Goal: Find specific page/section: Find specific page/section

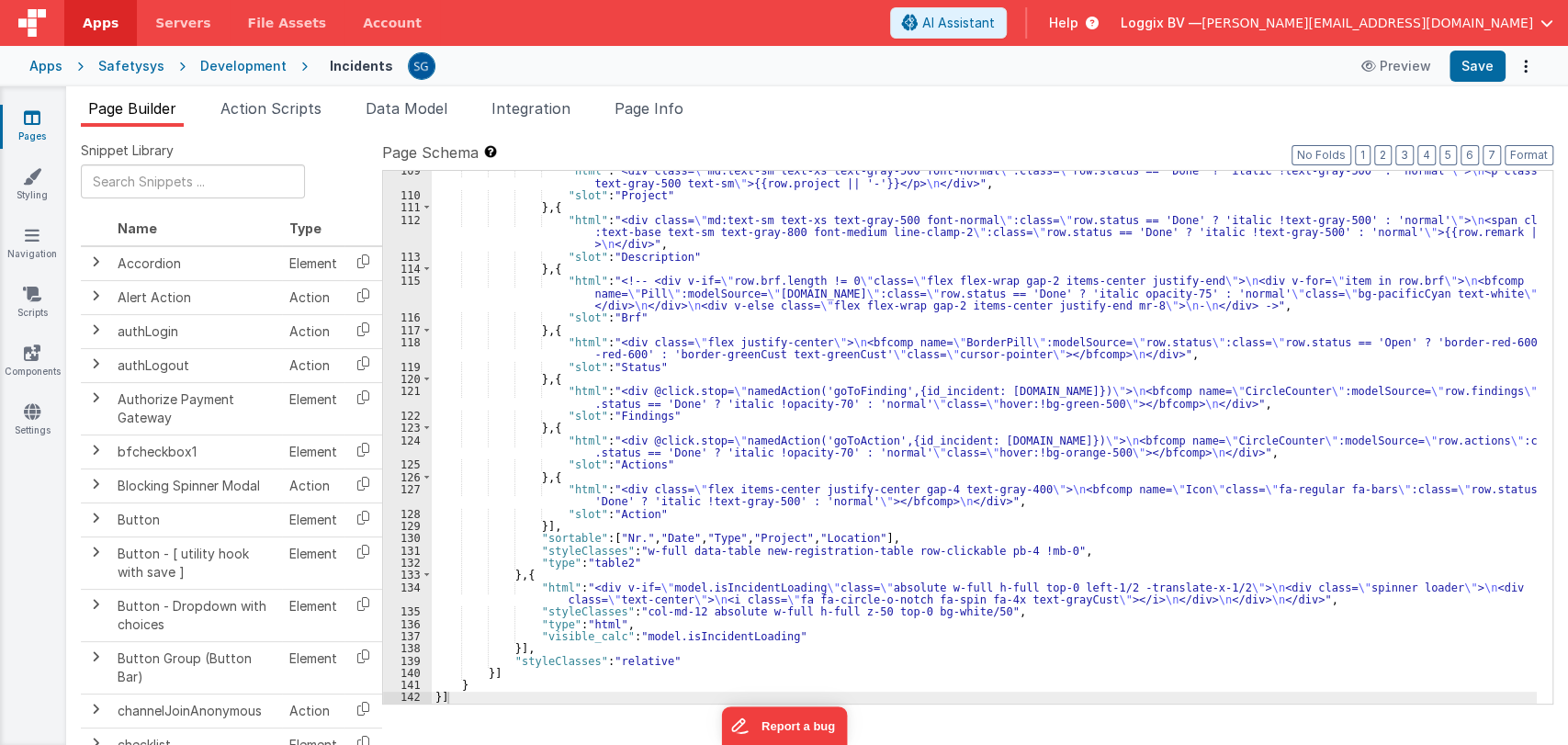
scroll to position [1525, 0]
click at [262, 106] on span "Action Scripts" at bounding box center [270, 108] width 101 height 19
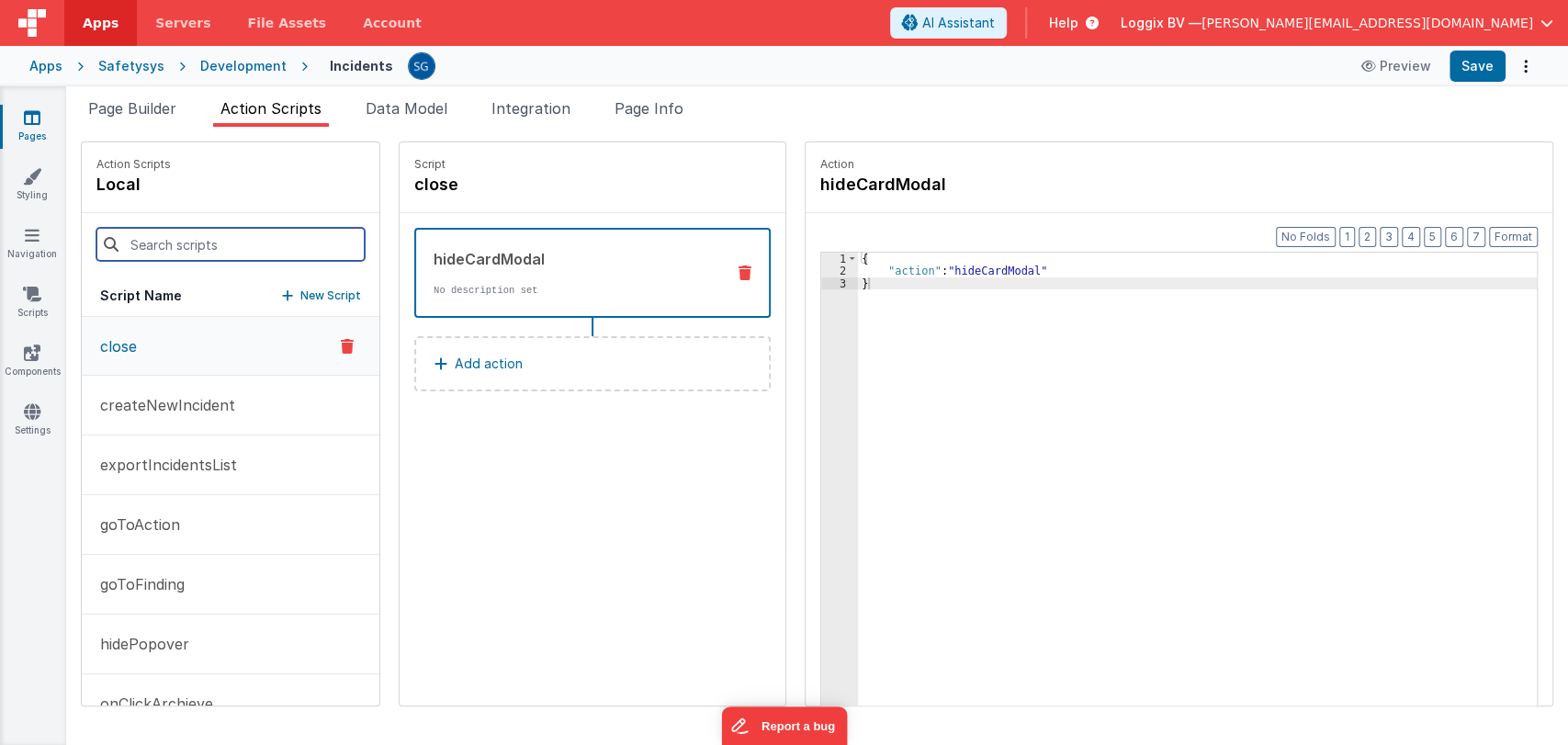
click at [204, 253] on input at bounding box center [230, 244] width 268 height 33
type input "add"
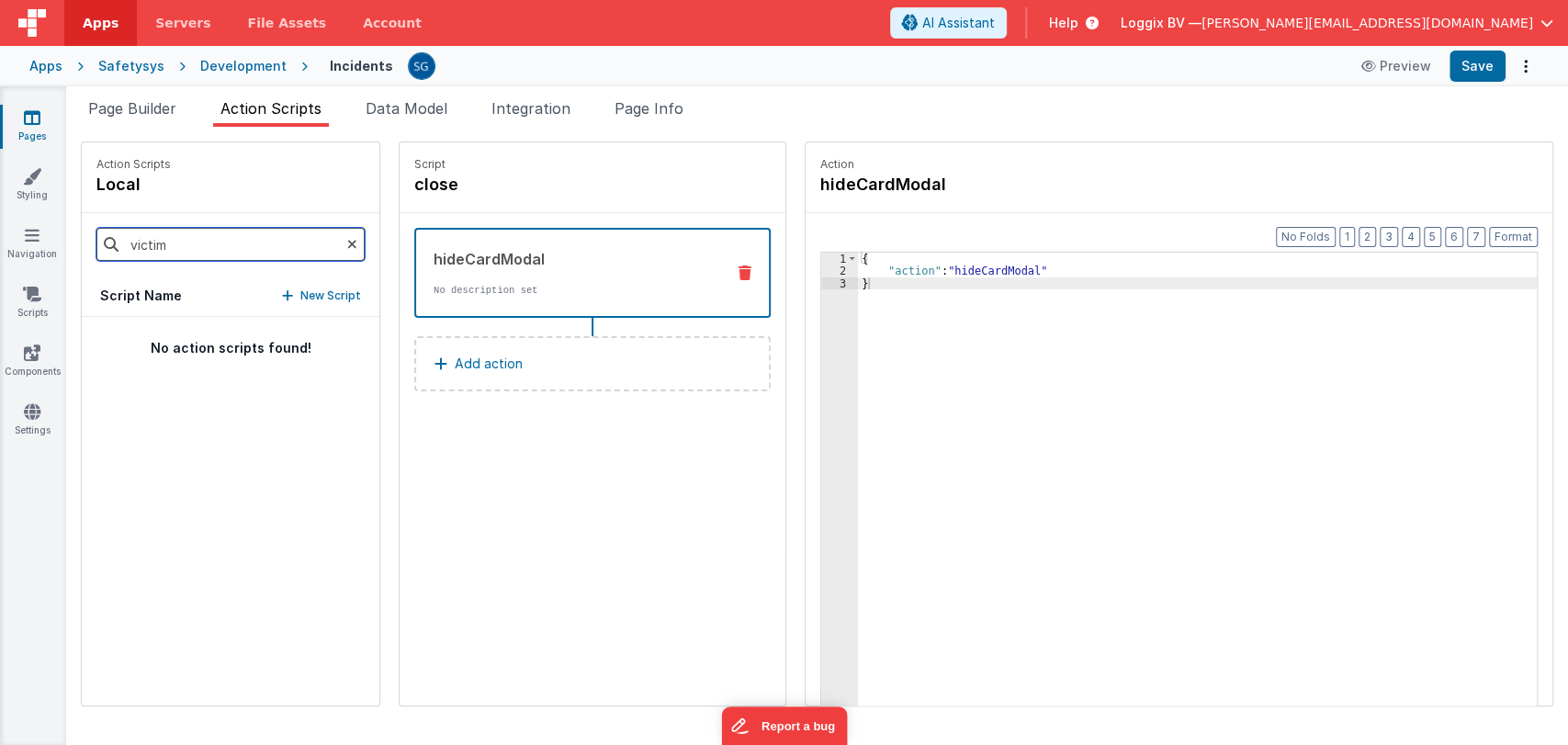
type input "victim"
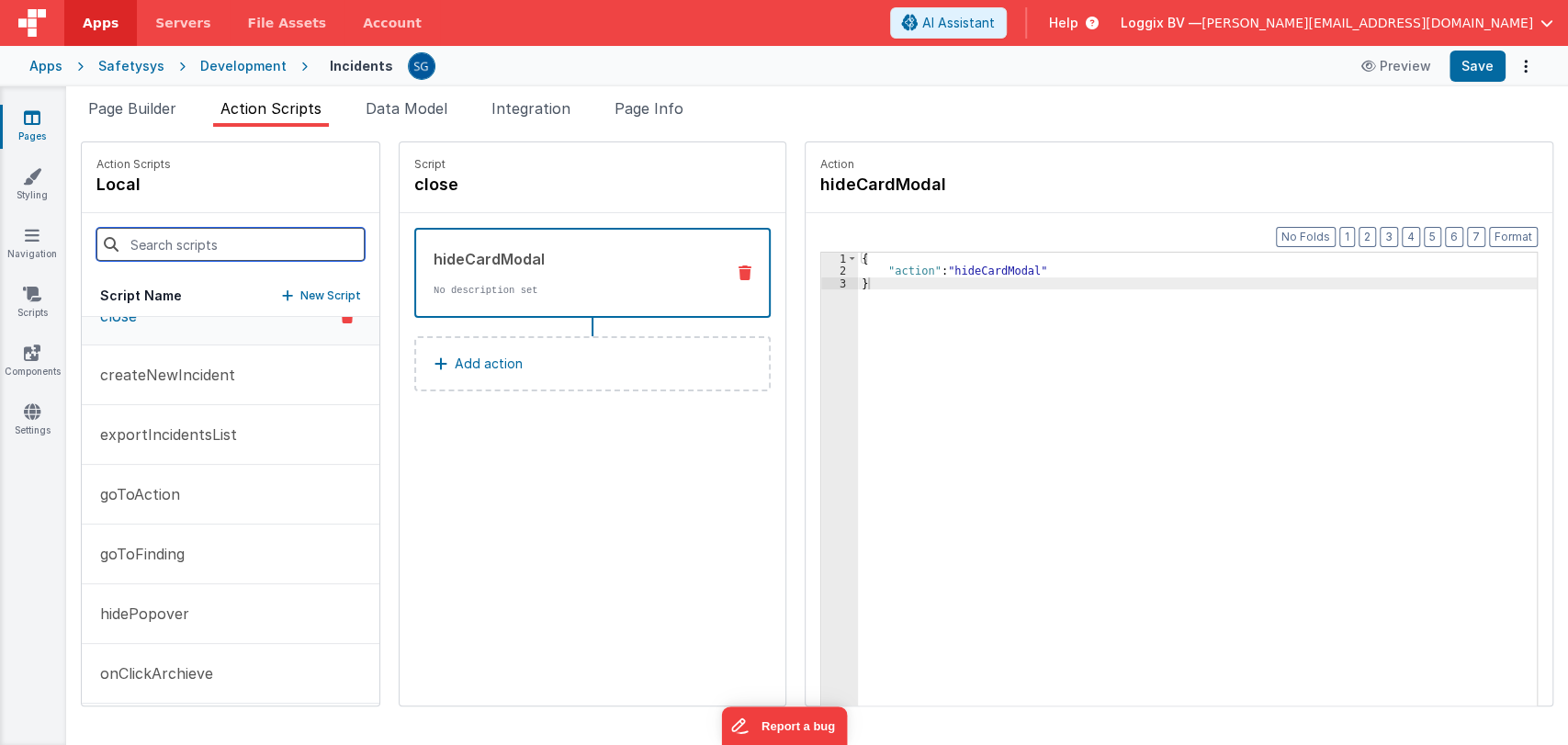
scroll to position [0, 0]
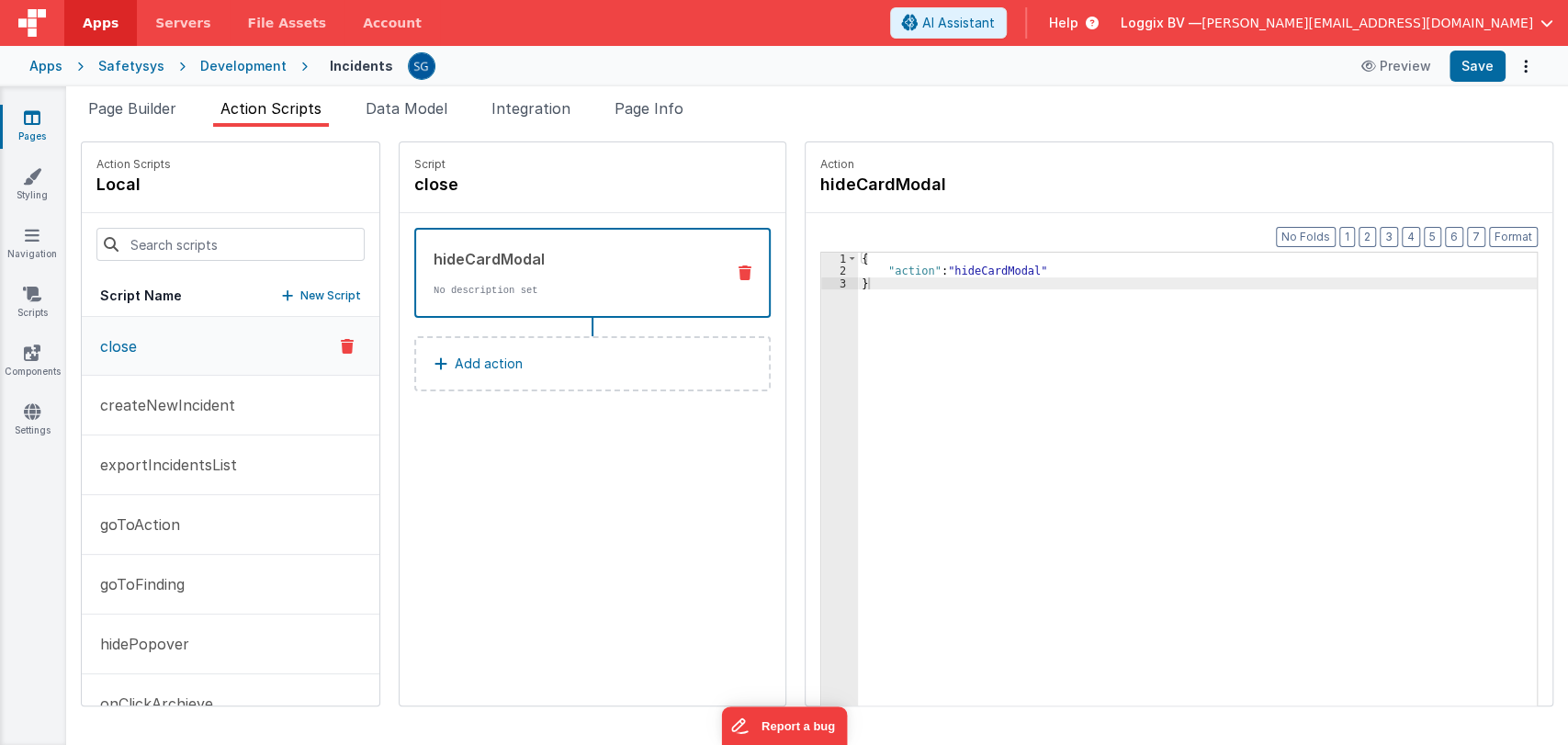
click at [42, 125] on link "Pages" at bounding box center [31, 127] width 66 height 37
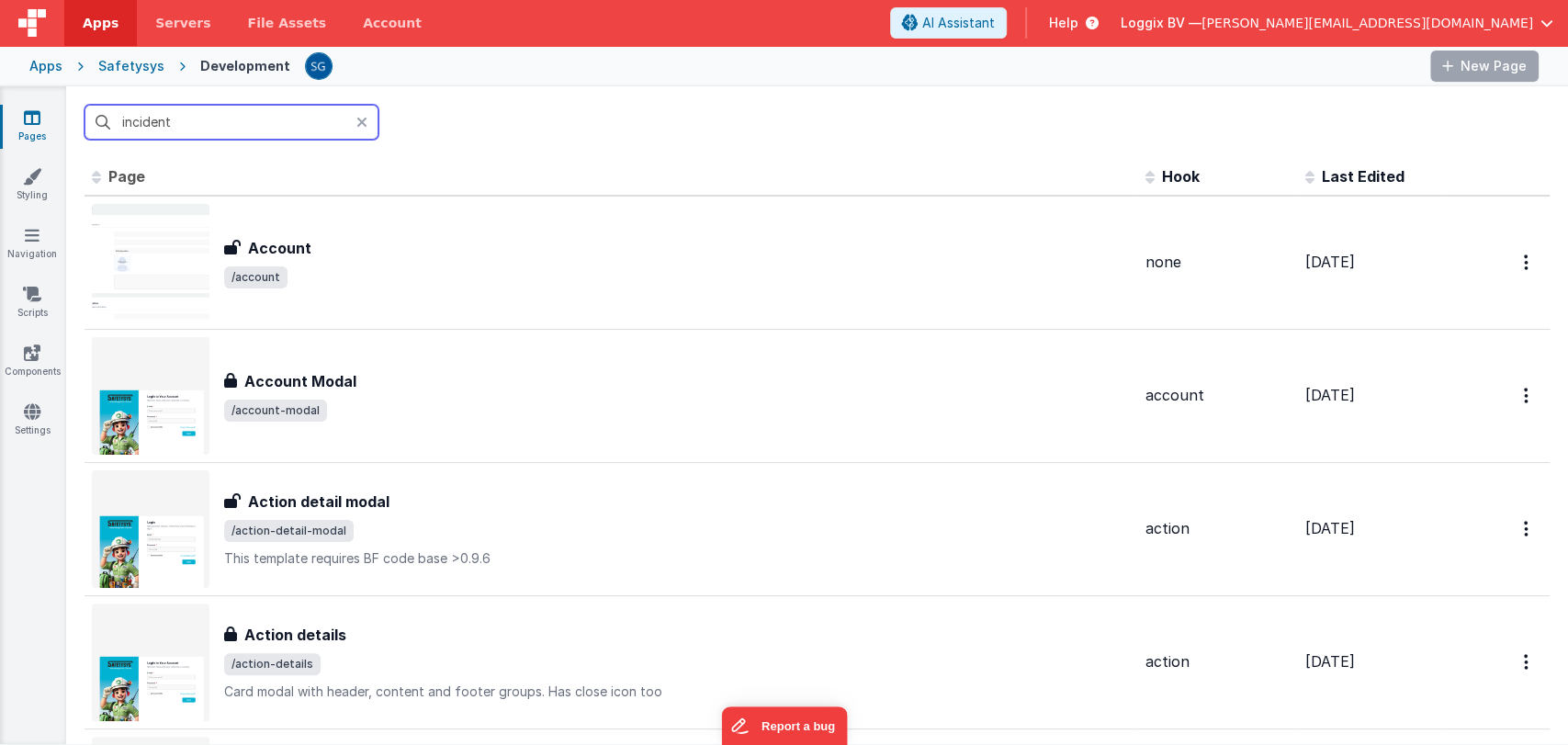
click at [270, 131] on input "incident" at bounding box center [231, 122] width 294 height 35
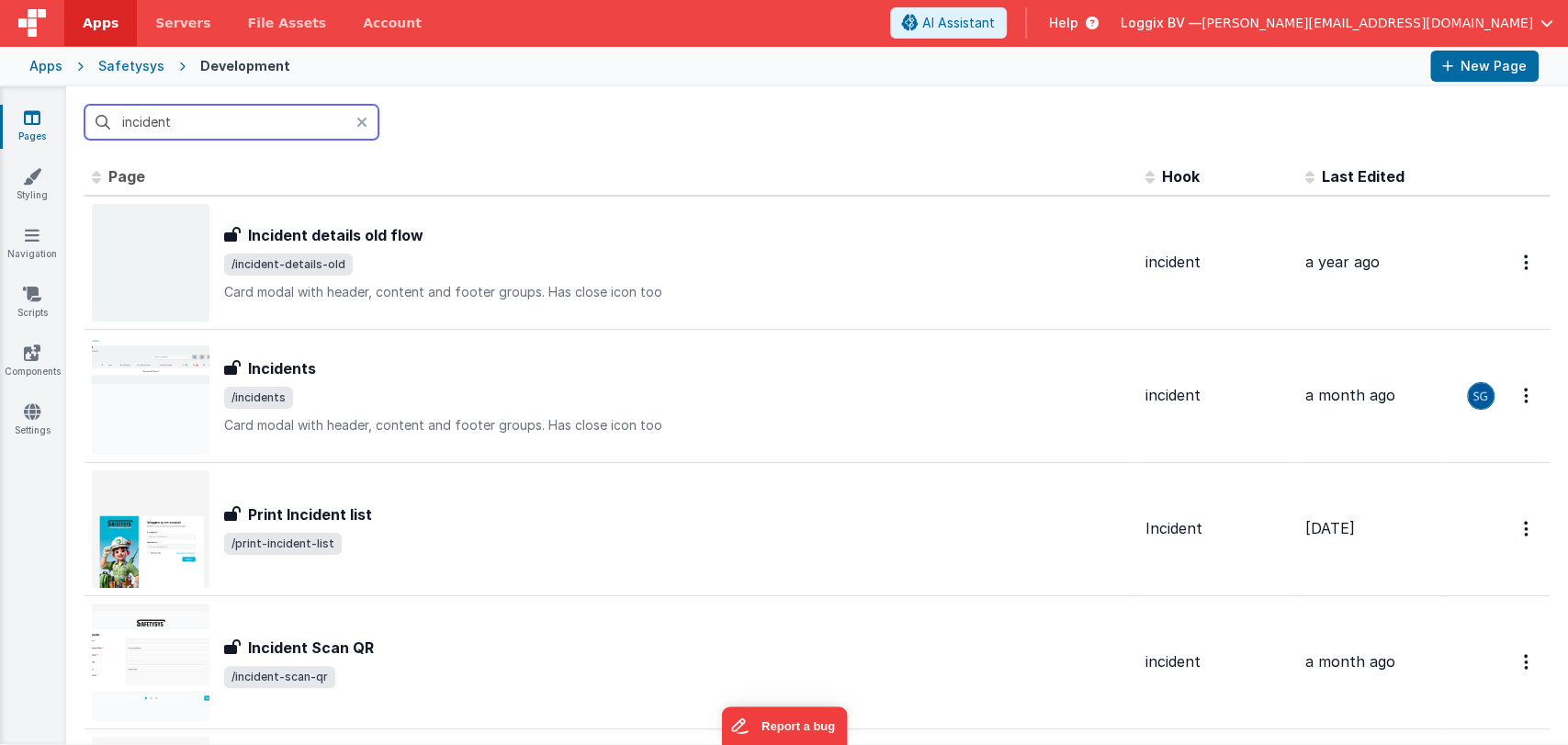
click at [312, 127] on input "incident" at bounding box center [231, 122] width 294 height 35
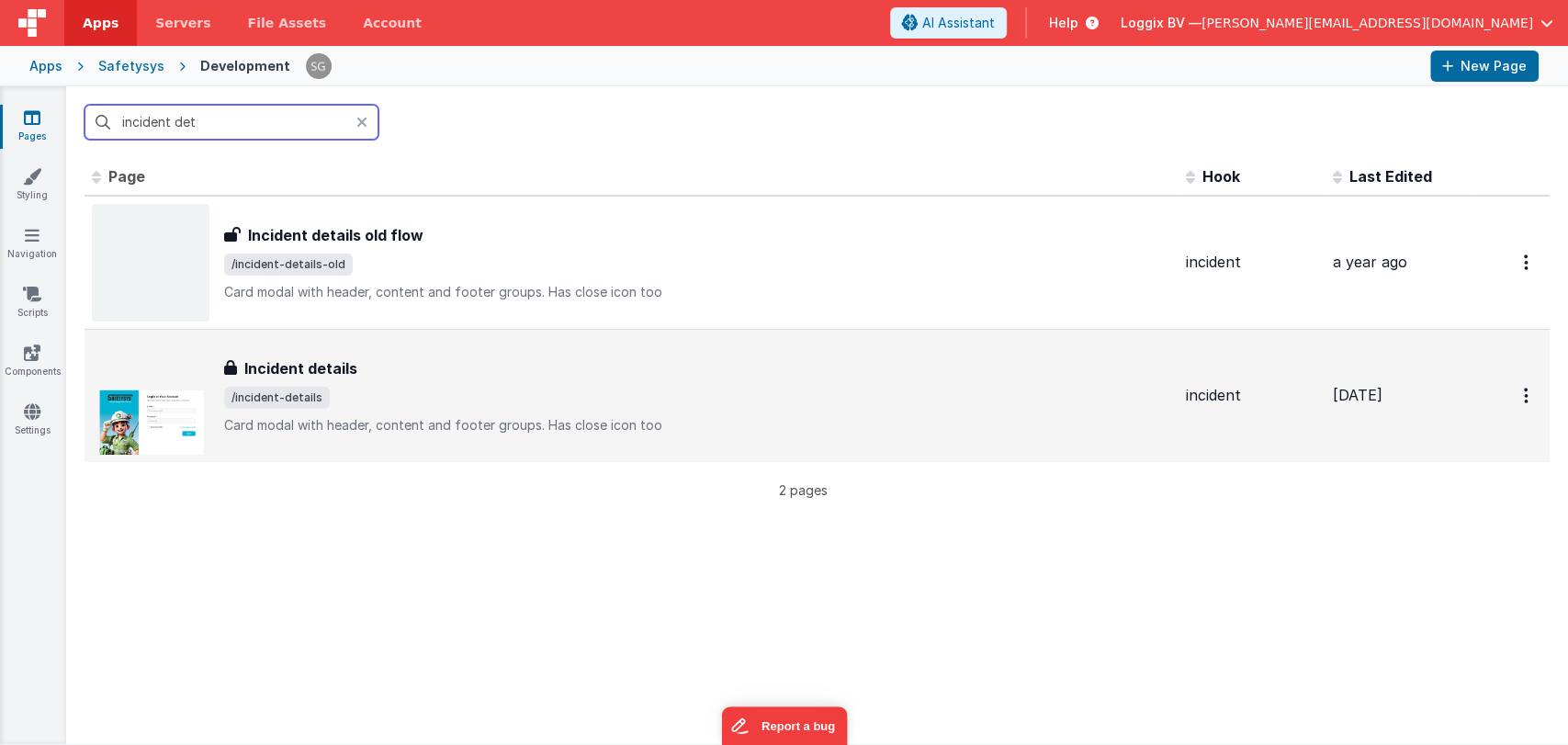
type input "incident det"
click at [414, 390] on span "/incident-details" at bounding box center [698, 398] width 947 height 22
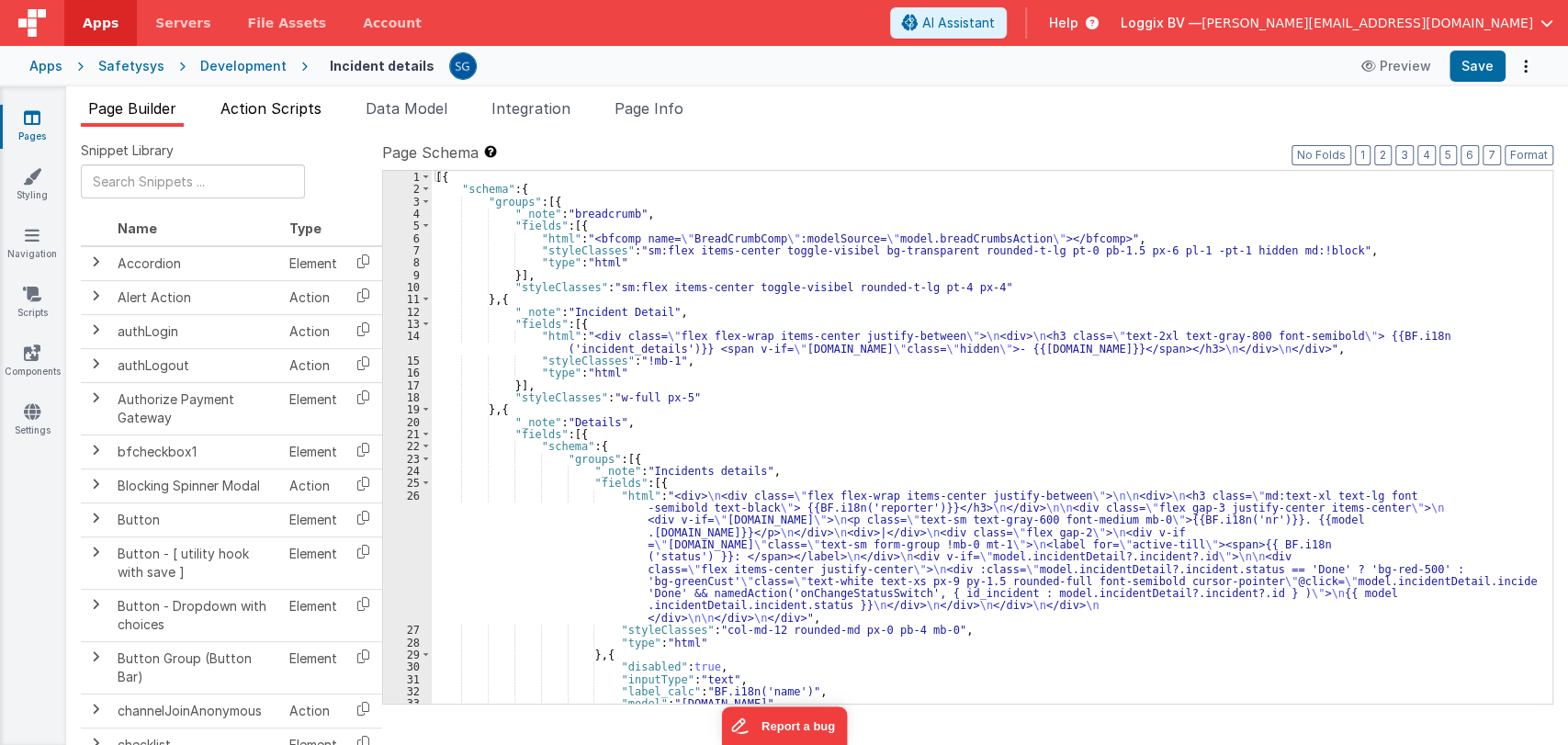
click at [262, 112] on span "Action Scripts" at bounding box center [270, 108] width 101 height 19
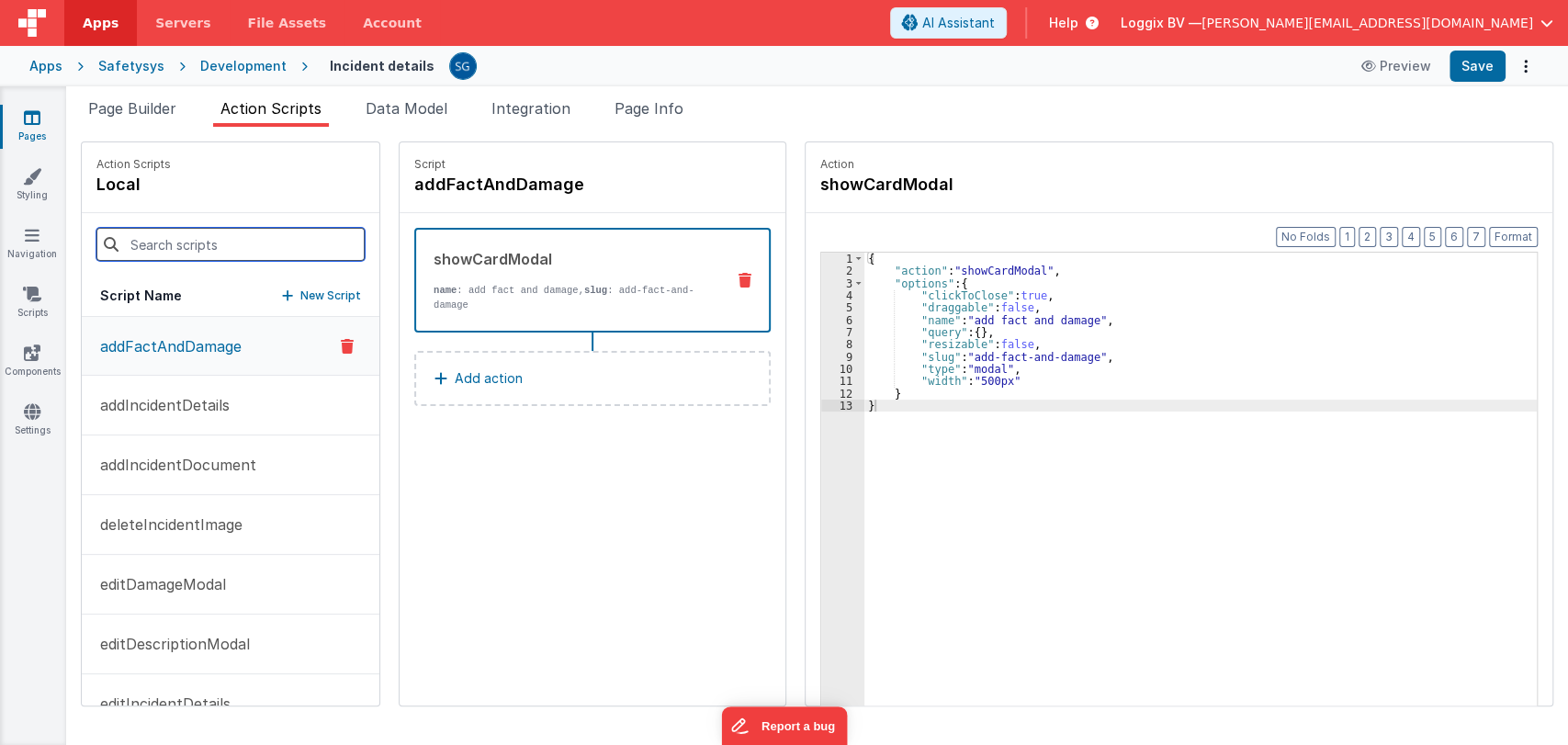
click at [186, 254] on input at bounding box center [230, 244] width 268 height 33
click at [541, 462] on div "Script addFactAndDamage showCardModal name : add fact and damage, slug : add-fa…" at bounding box center [592, 424] width 386 height 564
click at [200, 243] on input at bounding box center [230, 244] width 268 height 33
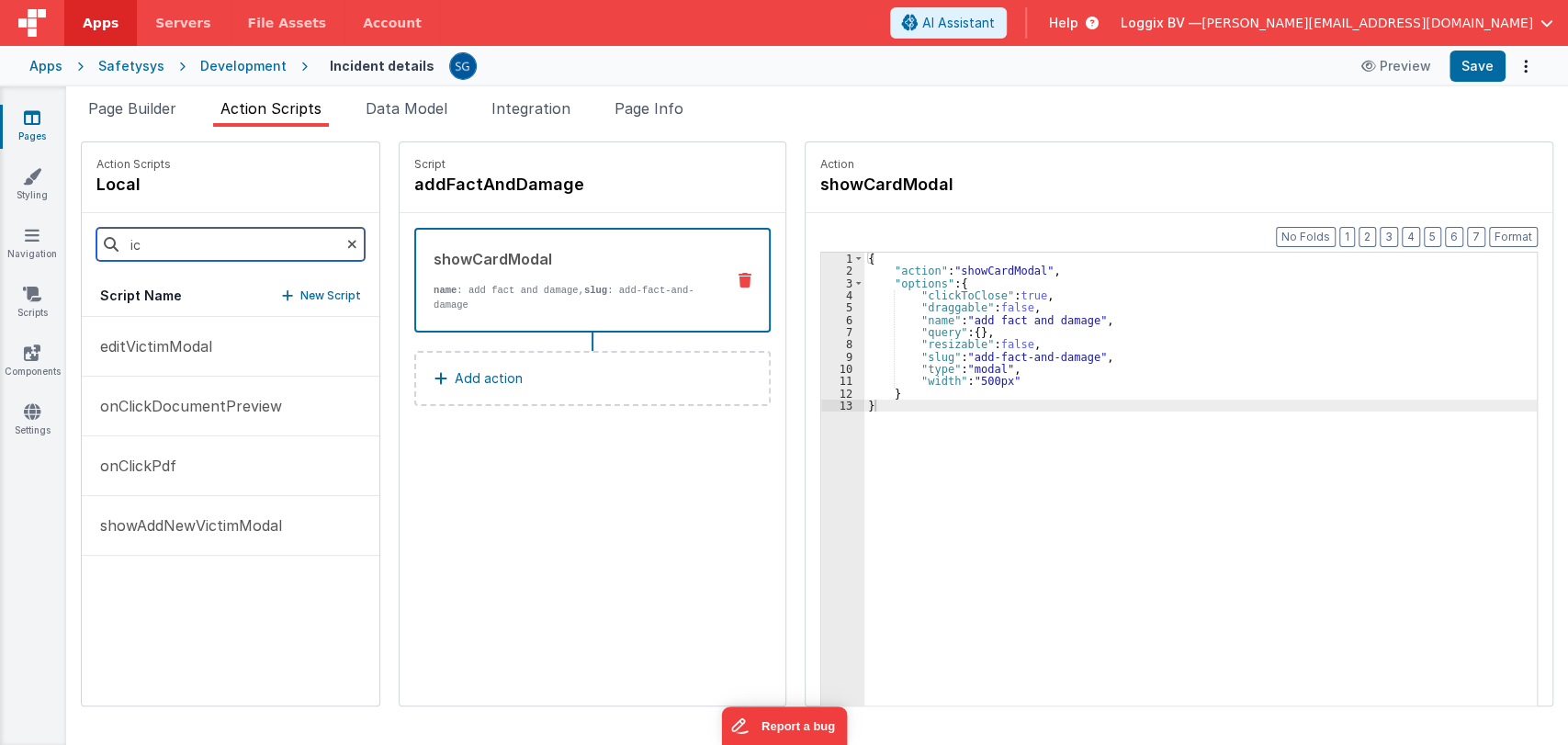
type input "i"
type input "v"
type input "victim"
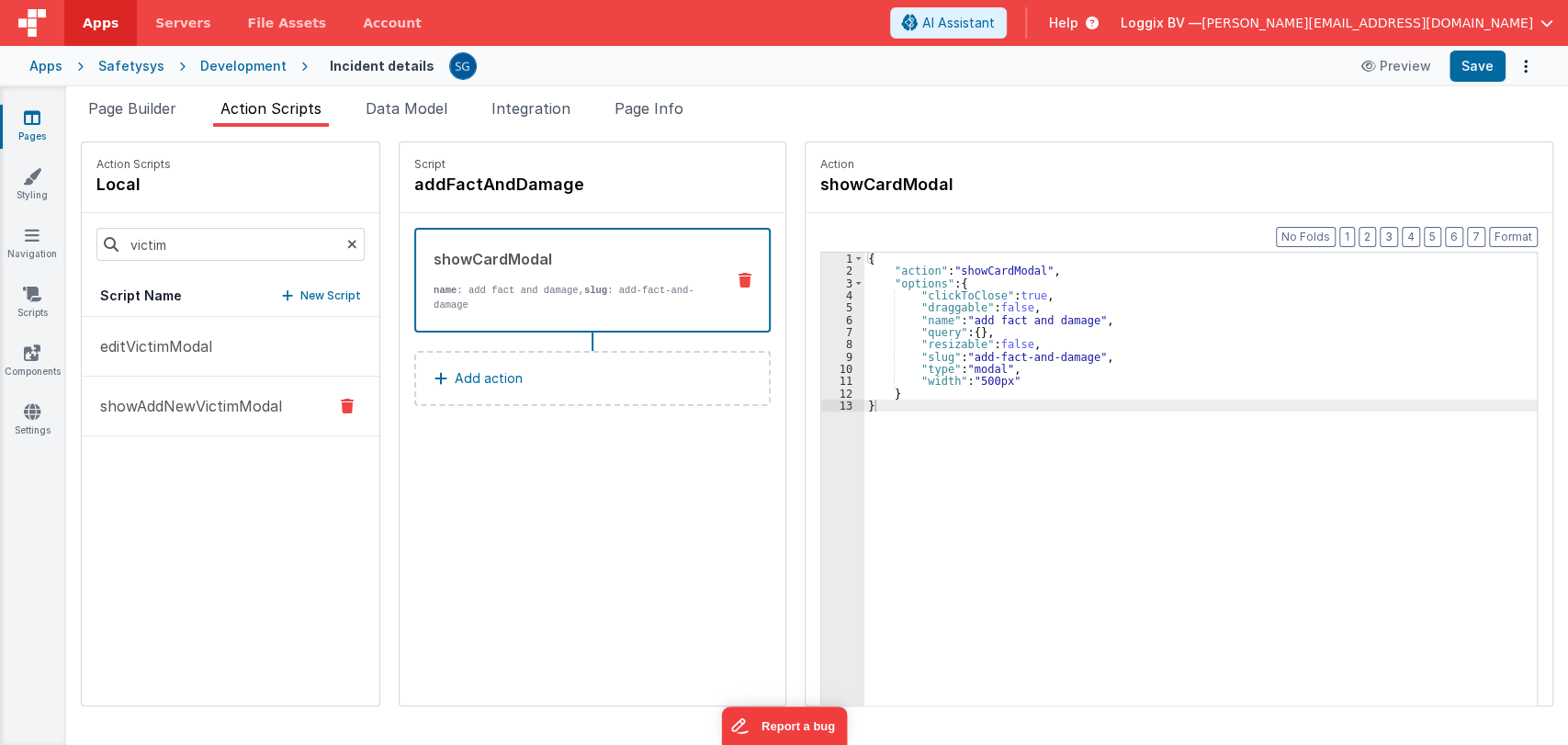
click at [203, 400] on p "showAddNewVictimModal" at bounding box center [185, 406] width 193 height 22
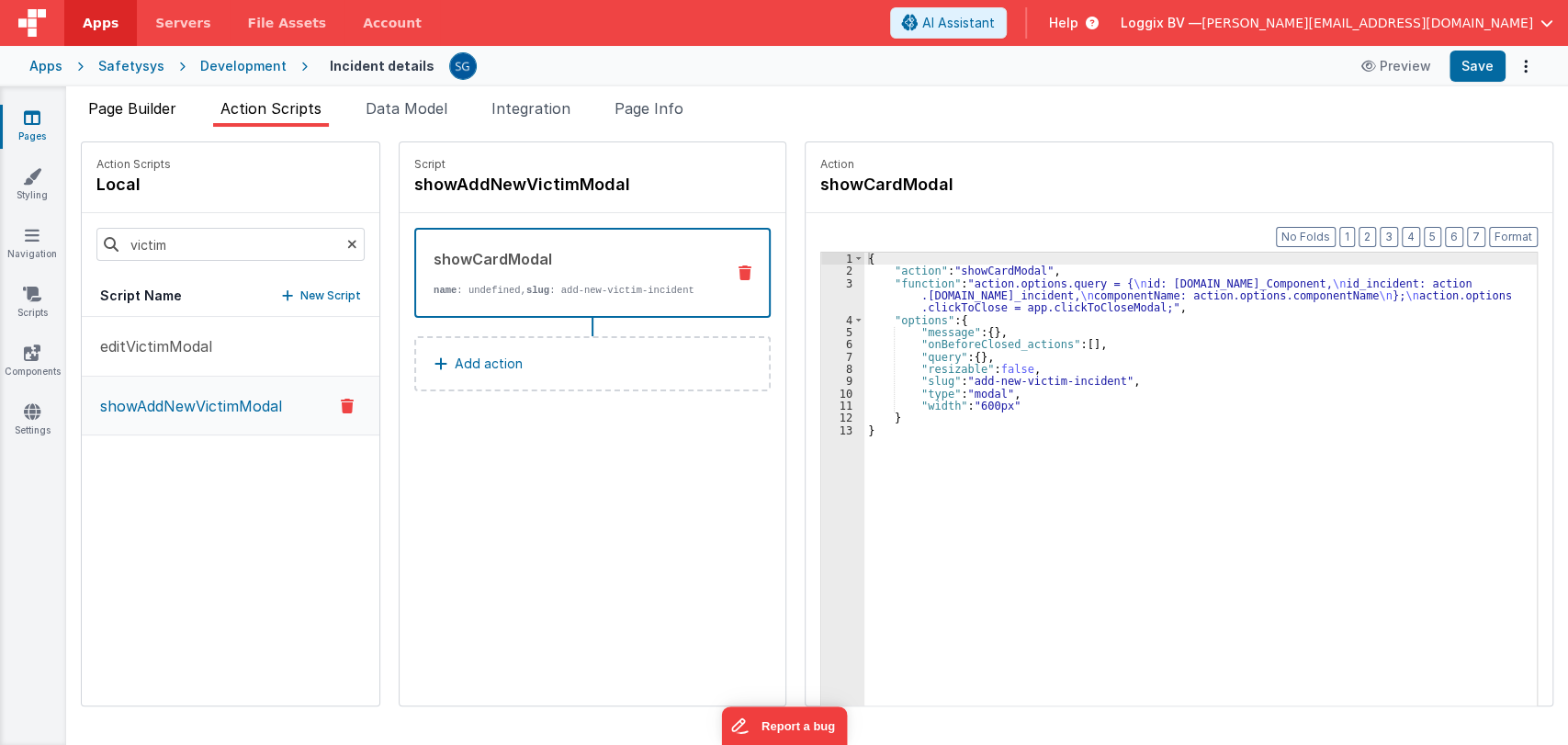
click at [129, 114] on span "Page Builder" at bounding box center [131, 108] width 88 height 19
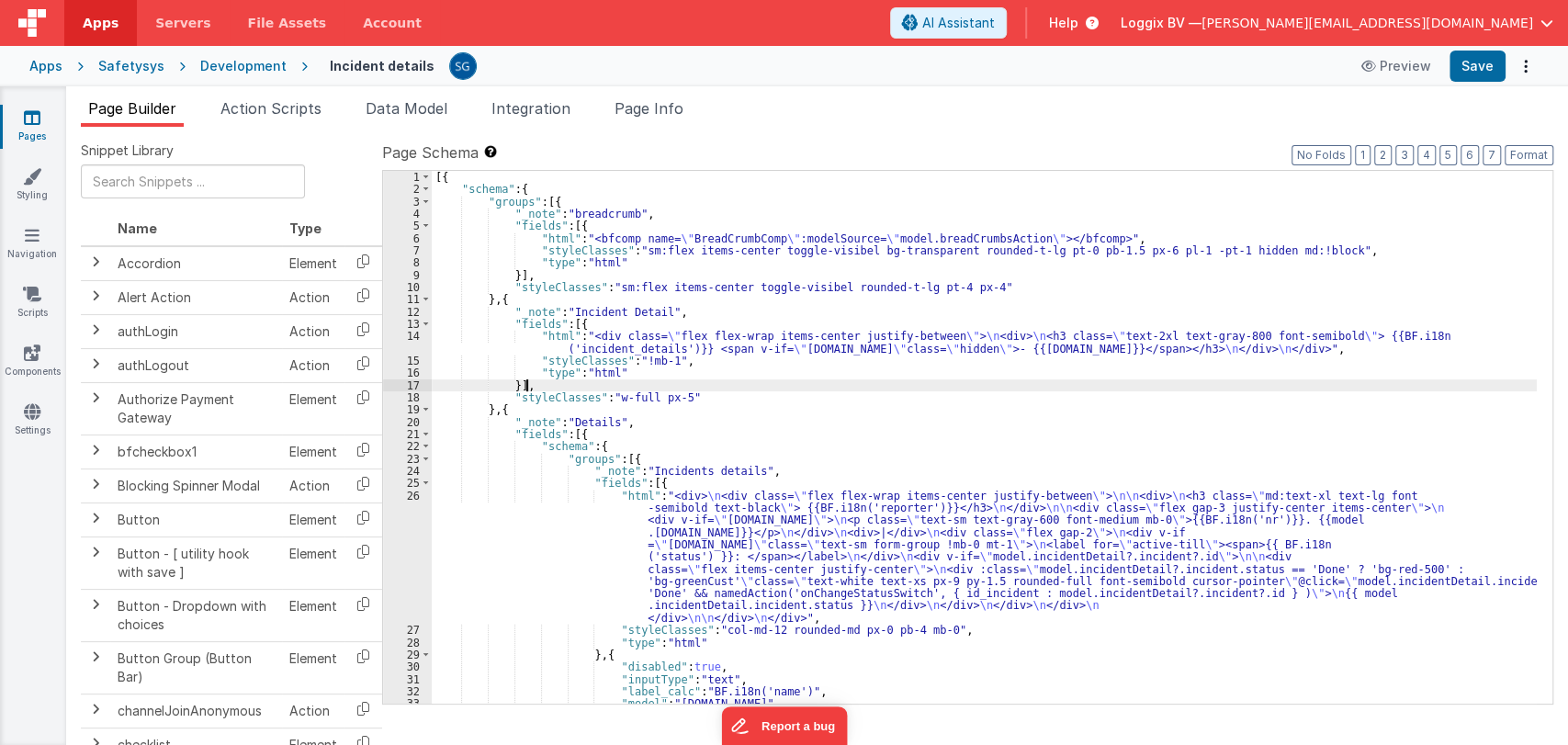
click at [920, 379] on div "[{ "schema" : { "groups" : [{ "_note" : "breadcrumb" , "fields" : [{ "html" : "…" at bounding box center [984, 450] width 1105 height 558
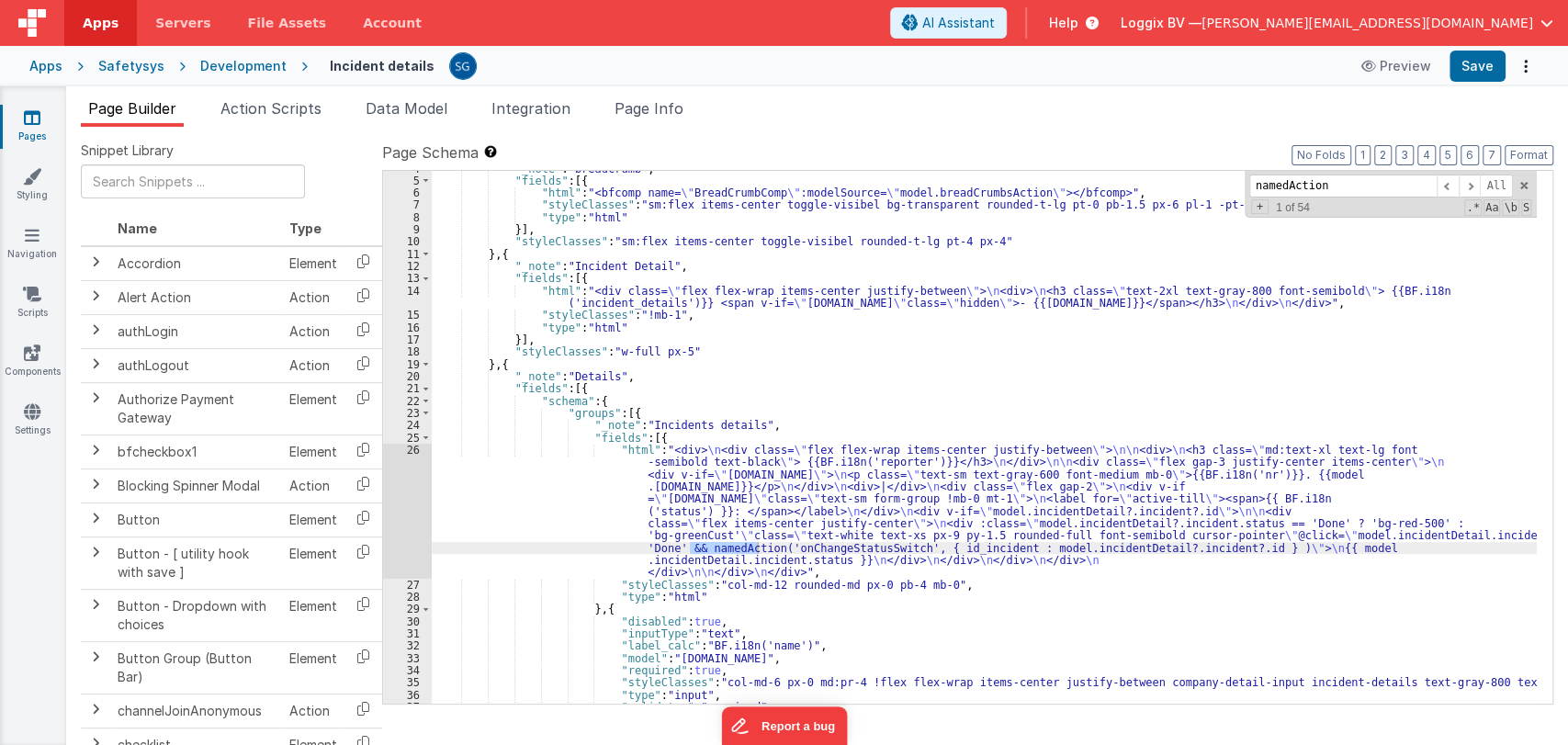
scroll to position [45, 0]
type input "namedAction"
click at [995, 583] on div ""_note" : "breadcrumb" , "fields" : [{ "html" : "<bfcomp name= \" BreadCrumbCom…" at bounding box center [984, 441] width 1105 height 558
click at [1131, 636] on div ""_note" : "breadcrumb" , "fields" : [{ "html" : "<bfcomp name= \" BreadCrumbCom…" at bounding box center [984, 441] width 1105 height 558
click at [977, 648] on div ""_note" : "breadcrumb" , "fields" : [{ "html" : "<bfcomp name= \" BreadCrumbCom…" at bounding box center [984, 441] width 1105 height 558
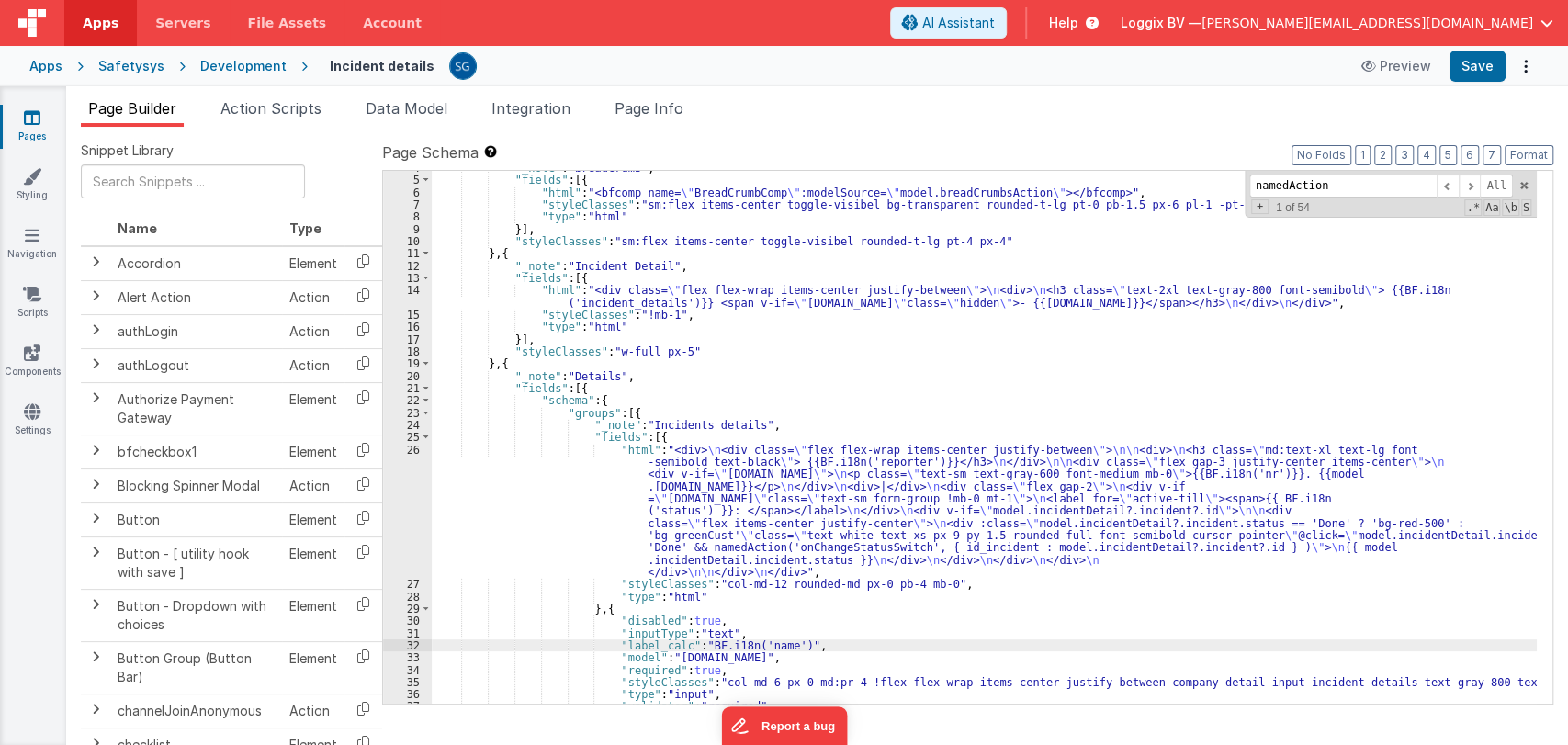
click at [922, 650] on div ""_note" : "breadcrumb" , "fields" : [{ "html" : "<bfcomp name= \" BreadCrumbCom…" at bounding box center [984, 441] width 1105 height 558
click at [907, 656] on div ""_note" : "breadcrumb" , "fields" : [{ "html" : "<bfcomp name= \" BreadCrumbCom…" at bounding box center [984, 441] width 1105 height 558
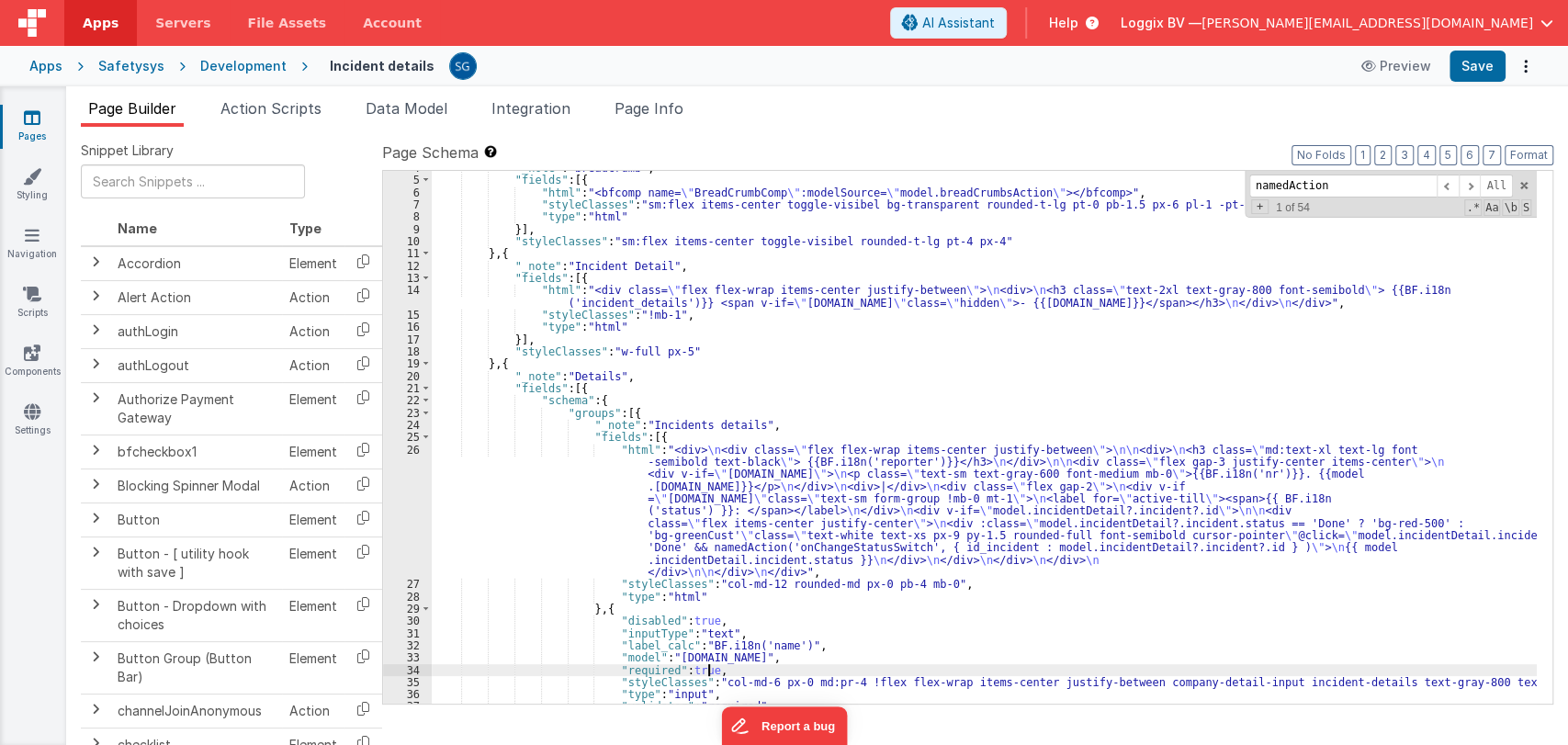
click at [872, 667] on div ""_note" : "breadcrumb" , "fields" : [{ "html" : "<bfcomp name= \" BreadCrumbCom…" at bounding box center [984, 441] width 1105 height 558
click at [875, 656] on div ""_note" : "breadcrumb" , "fields" : [{ "html" : "<bfcomp name= \" BreadCrumbCom…" at bounding box center [984, 441] width 1105 height 558
click at [870, 648] on div ""_note" : "breadcrumb" , "fields" : [{ "html" : "<bfcomp name= \" BreadCrumbCom…" at bounding box center [984, 441] width 1105 height 558
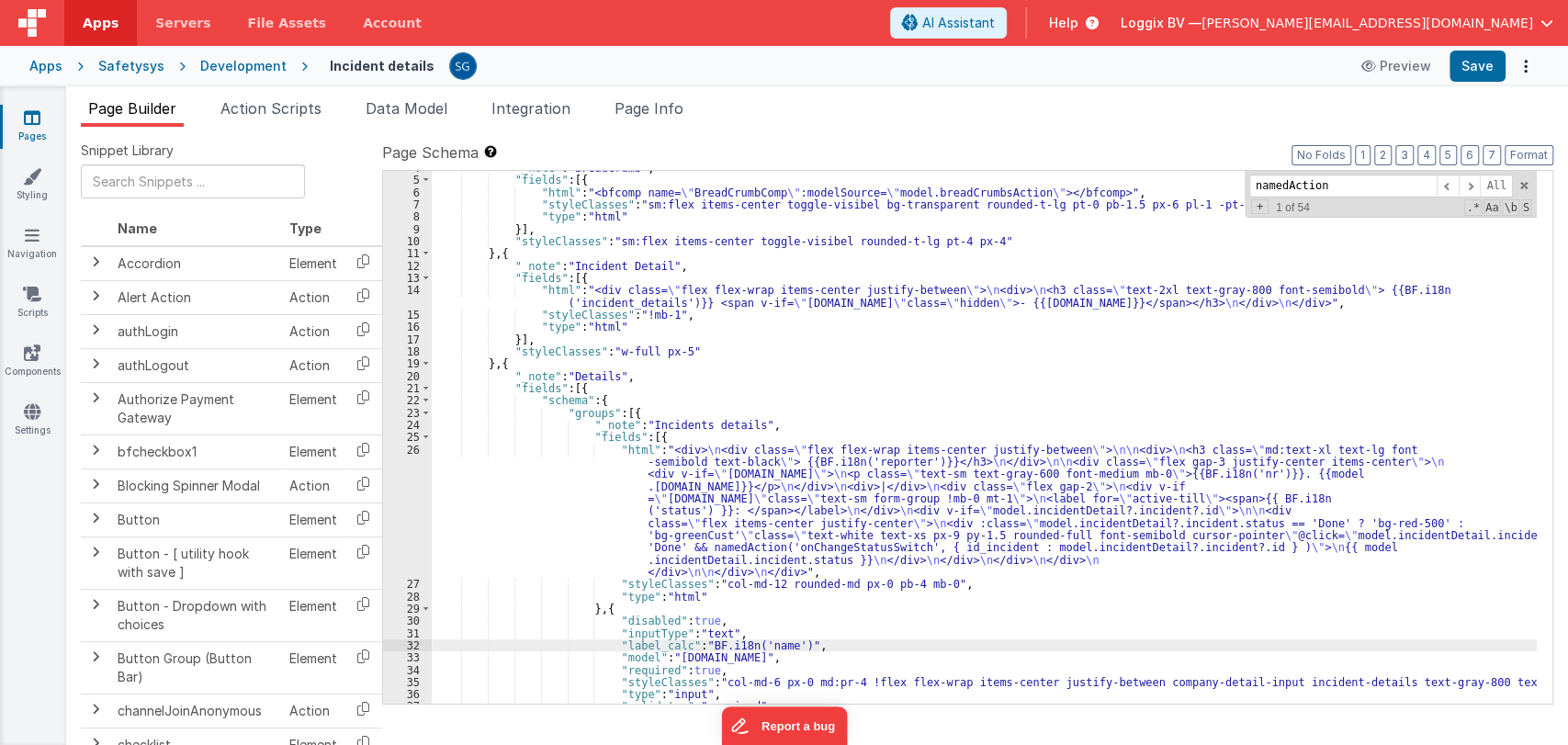
click at [859, 633] on div ""_note" : "breadcrumb" , "fields" : [{ "html" : "<bfcomp name= \" BreadCrumbCom…" at bounding box center [984, 441] width 1105 height 558
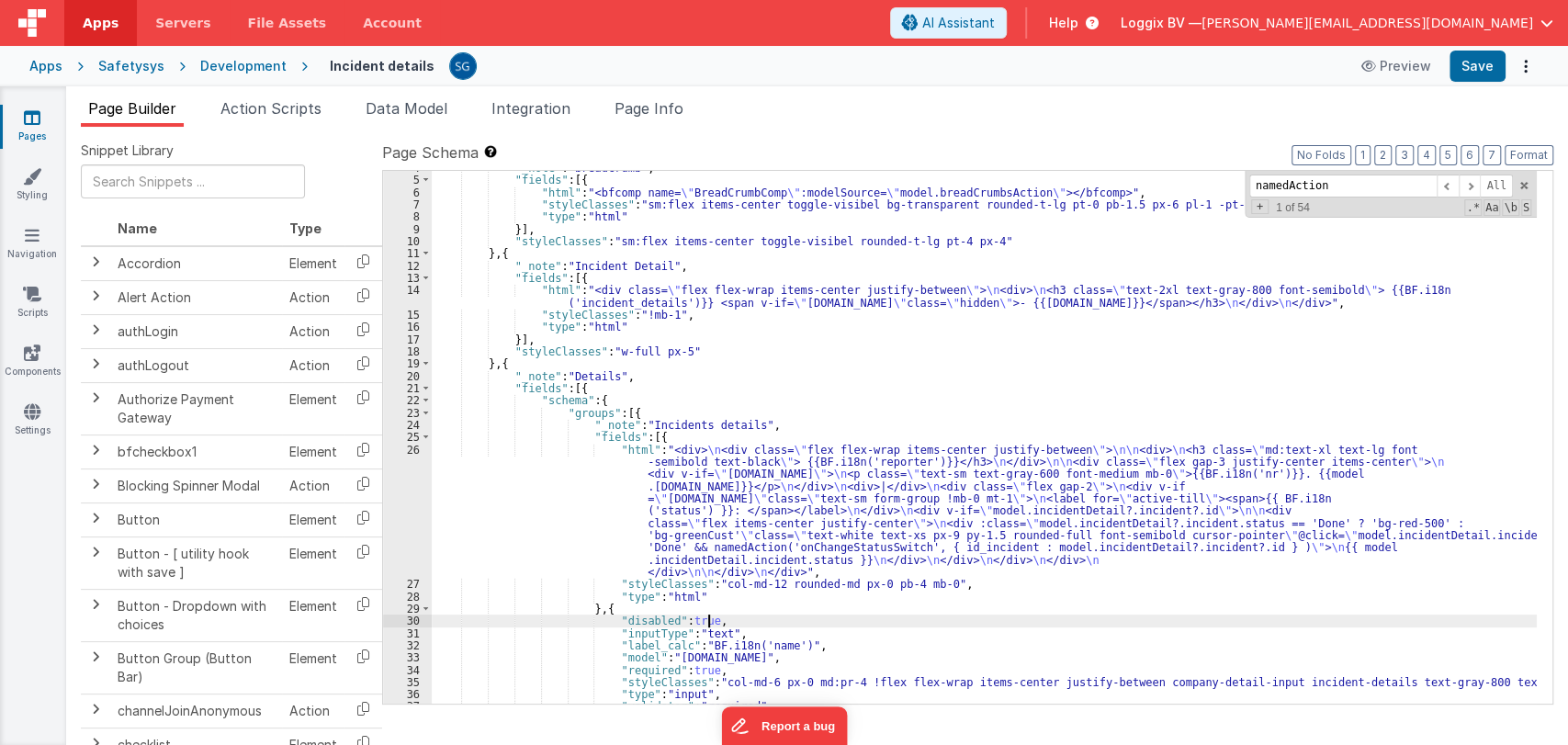
click at [853, 618] on div ""_note" : "breadcrumb" , "fields" : [{ "html" : "<bfcomp name= \" BreadCrumbCom…" at bounding box center [984, 441] width 1105 height 558
click at [857, 638] on div ""_note" : "breadcrumb" , "fields" : [{ "html" : "<bfcomp name= \" BreadCrumbCom…" at bounding box center [984, 441] width 1105 height 558
click at [859, 647] on div ""_note" : "breadcrumb" , "fields" : [{ "html" : "<bfcomp name= \" BreadCrumbCom…" at bounding box center [984, 441] width 1105 height 558
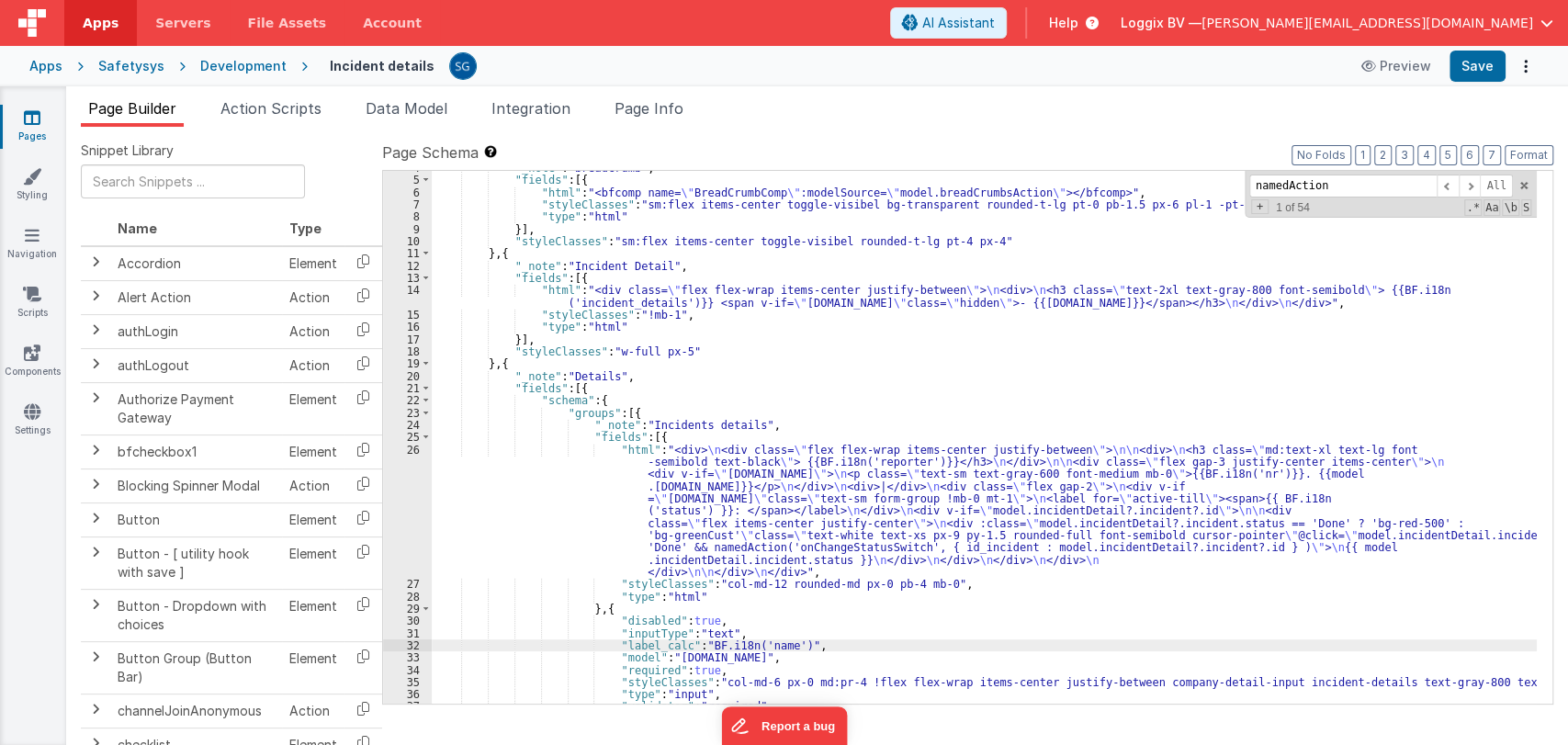
click at [859, 647] on div ""_note" : "breadcrumb" , "fields" : [{ "html" : "<bfcomp name= \" BreadCrumbCom…" at bounding box center [984, 441] width 1105 height 558
click at [854, 659] on div ""_note" : "breadcrumb" , "fields" : [{ "html" : "<bfcomp name= \" BreadCrumbCom…" at bounding box center [984, 441] width 1105 height 558
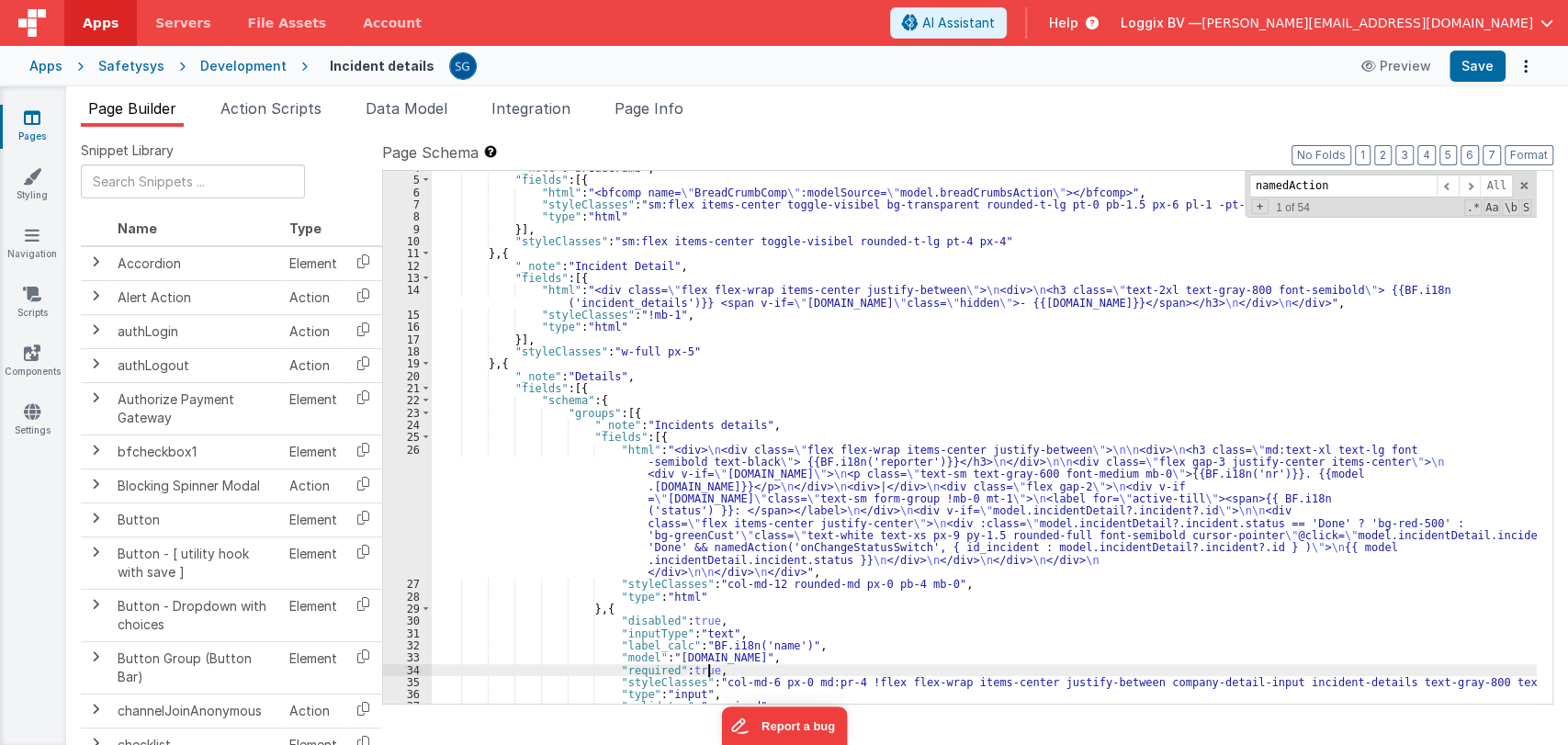
click at [866, 666] on div ""_note" : "breadcrumb" , "fields" : [{ "html" : "<bfcomp name= \" BreadCrumbCom…" at bounding box center [984, 441] width 1105 height 558
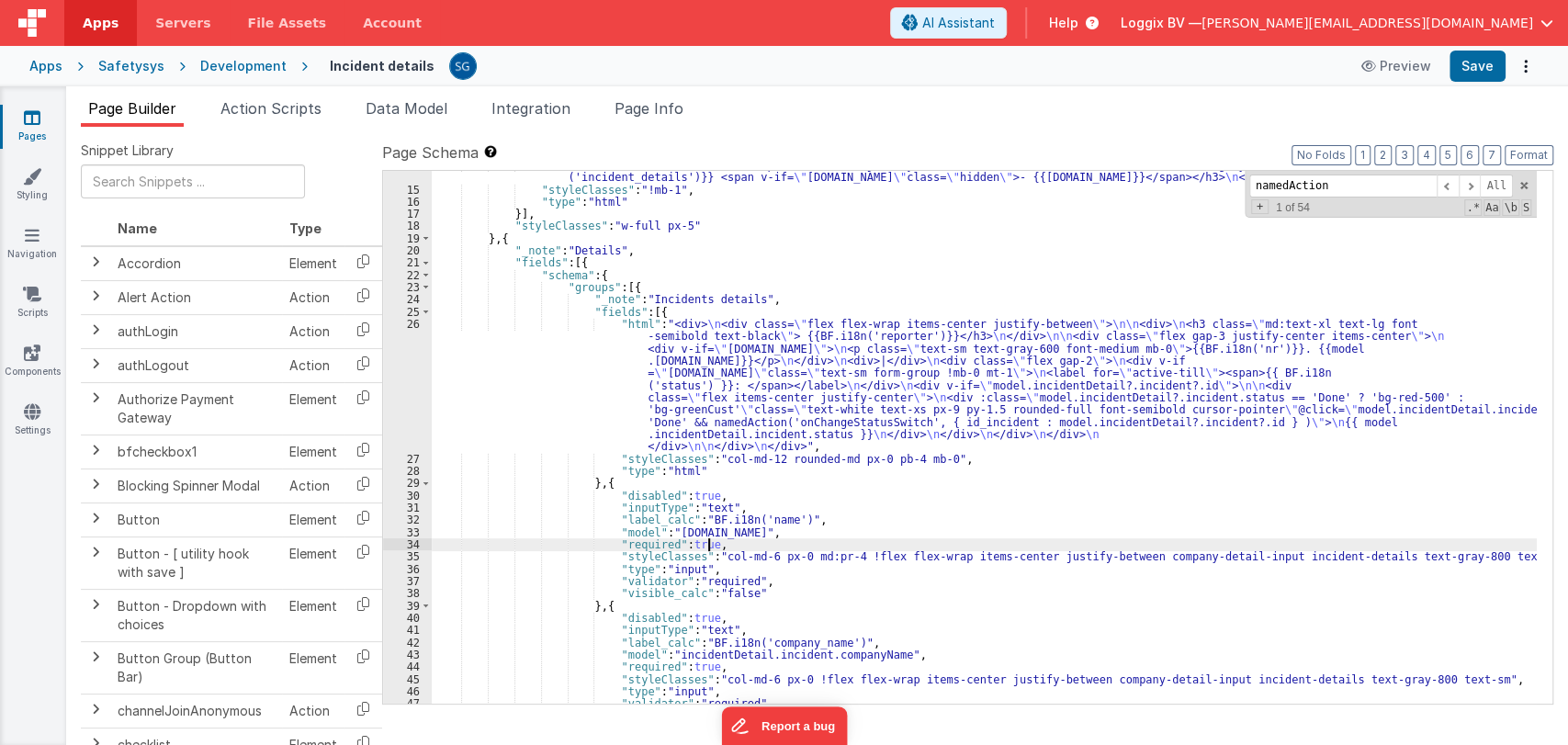
scroll to position [176, 0]
click at [1500, 553] on div ""html" : "<div class= \" flex flex-wrap items-center justify-between \" > \n <d…" at bounding box center [984, 440] width 1105 height 570
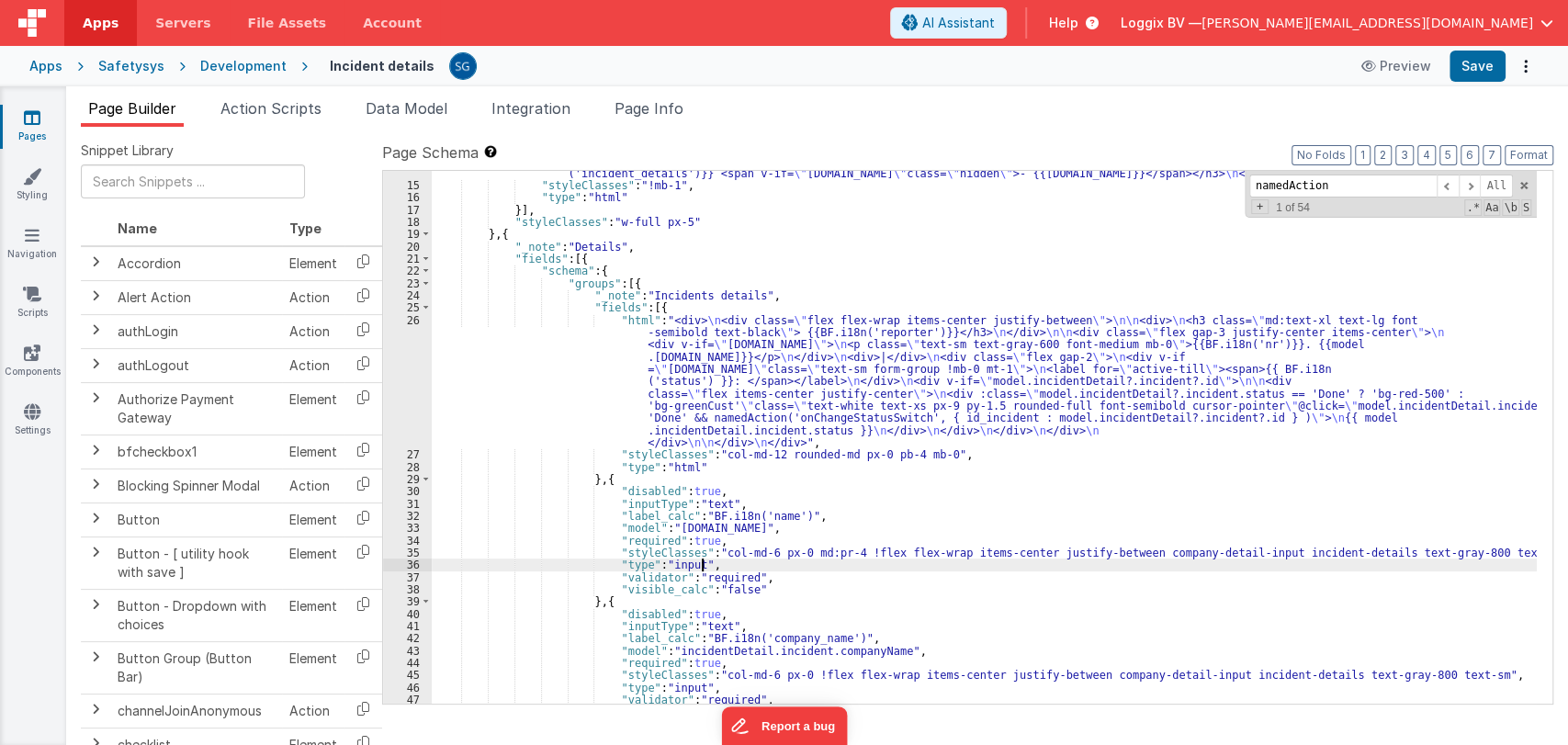
click at [1204, 561] on div ""html" : "<div class= \" flex flex-wrap items-center justify-between \" > \n <d…" at bounding box center [984, 440] width 1105 height 570
click at [1176, 577] on div ""html" : "<div class= \" flex flex-wrap items-center justify-between \" > \n <d…" at bounding box center [984, 440] width 1105 height 570
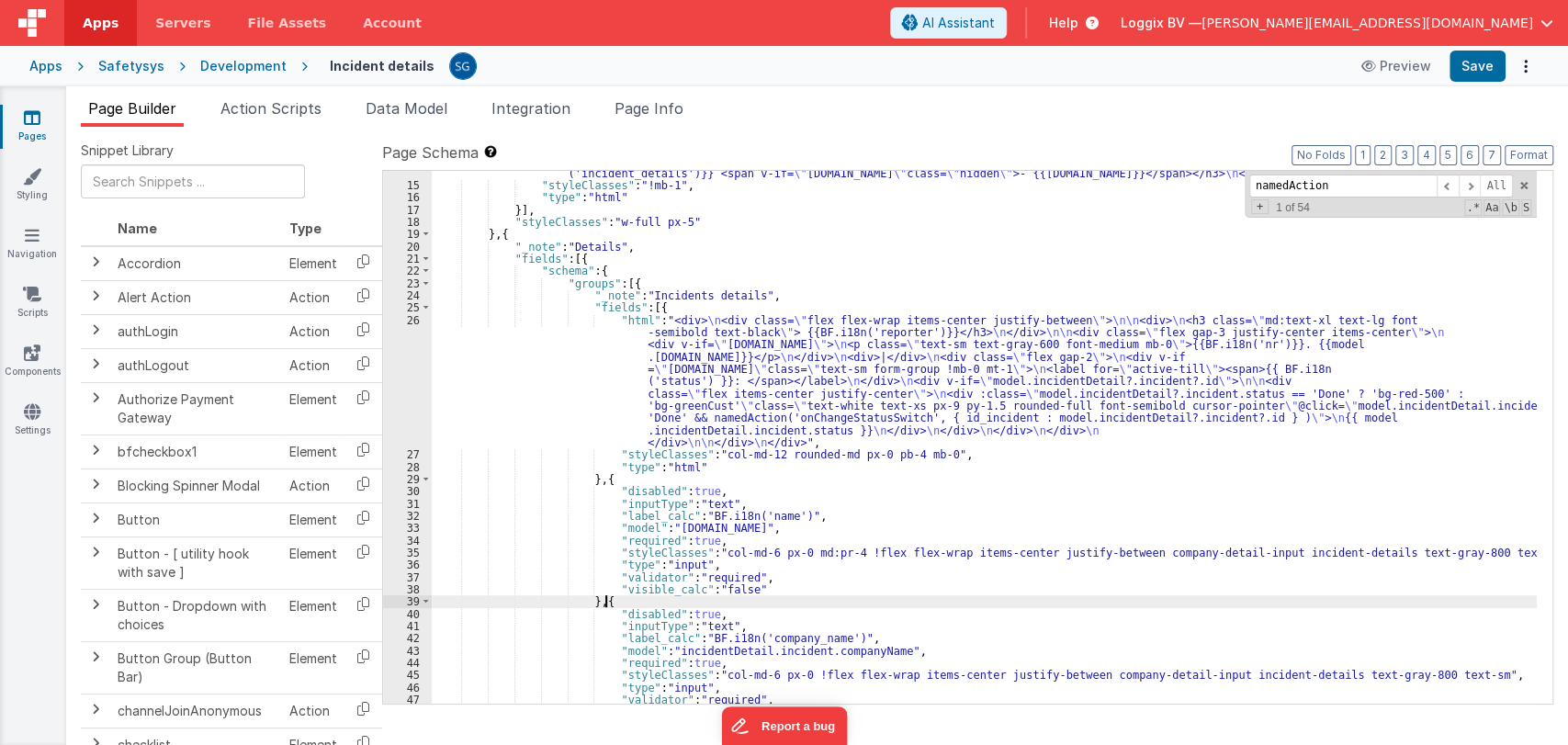
click at [1172, 595] on div ""html" : "<div class= \" flex flex-wrap items-center justify-between \" > \n <d…" at bounding box center [984, 440] width 1105 height 570
click at [1164, 592] on div ""html" : "<div class= \" flex flex-wrap items-center justify-between \" > \n <d…" at bounding box center [984, 440] width 1105 height 570
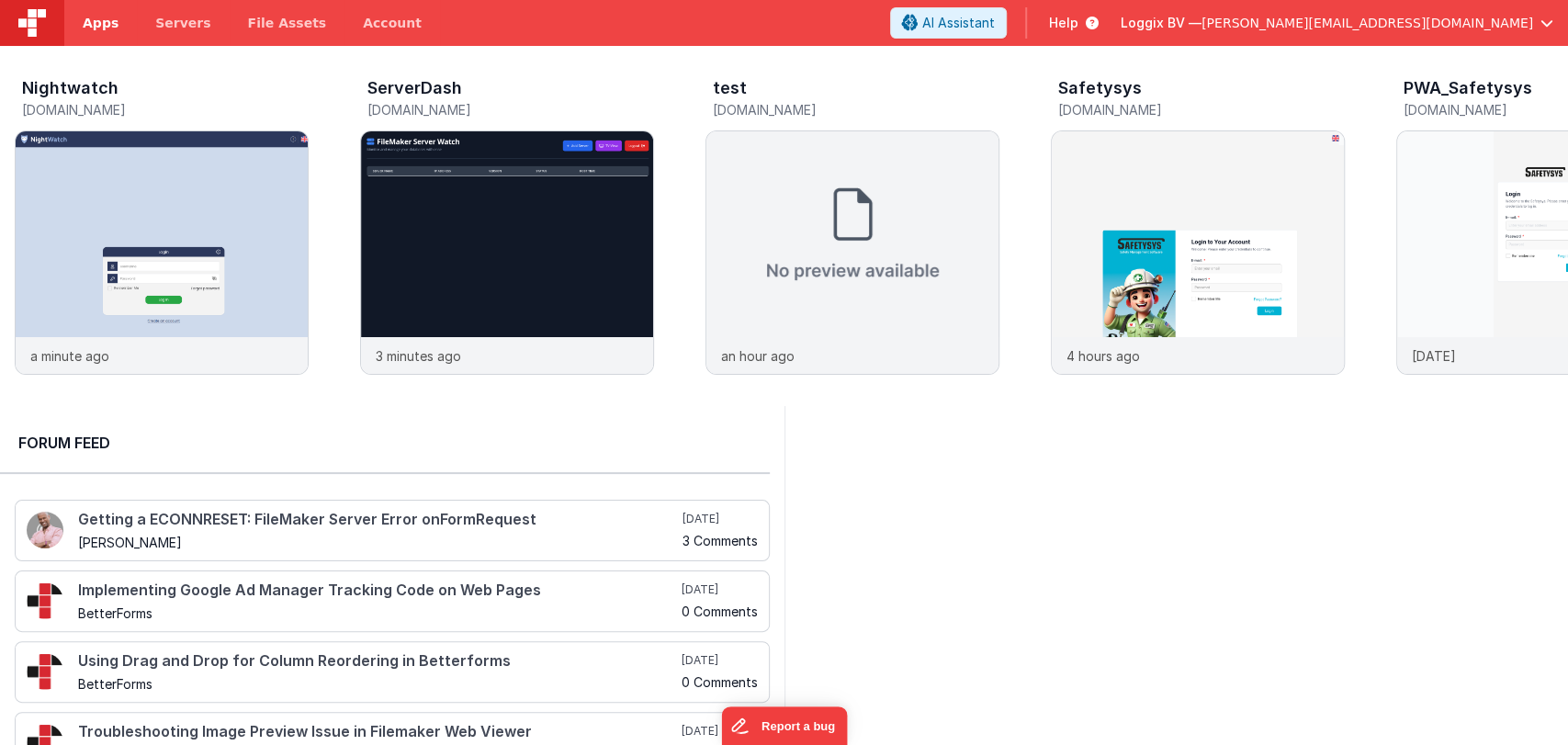
click at [101, 25] on span "Apps" at bounding box center [100, 23] width 36 height 19
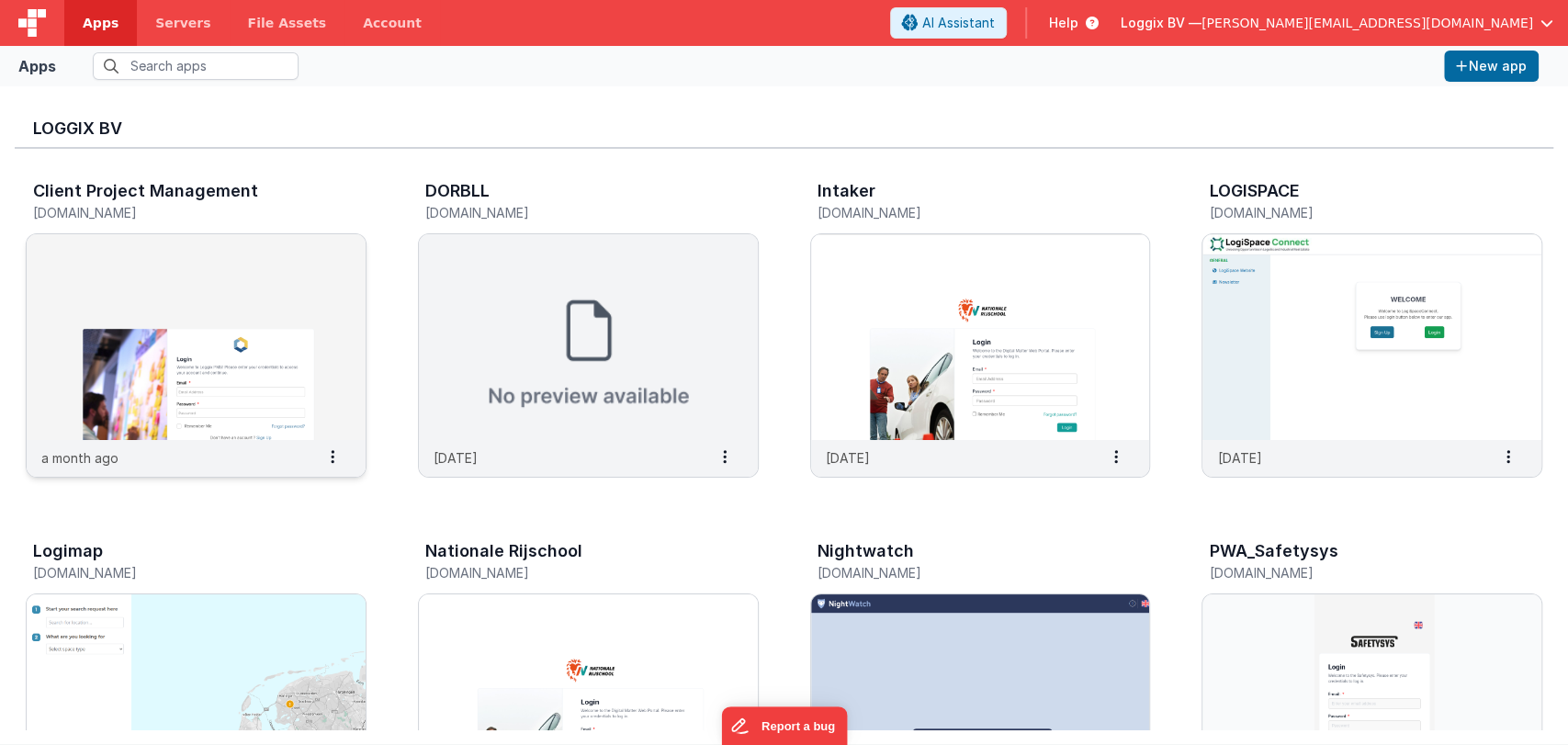
click at [117, 362] on img at bounding box center [196, 337] width 339 height 205
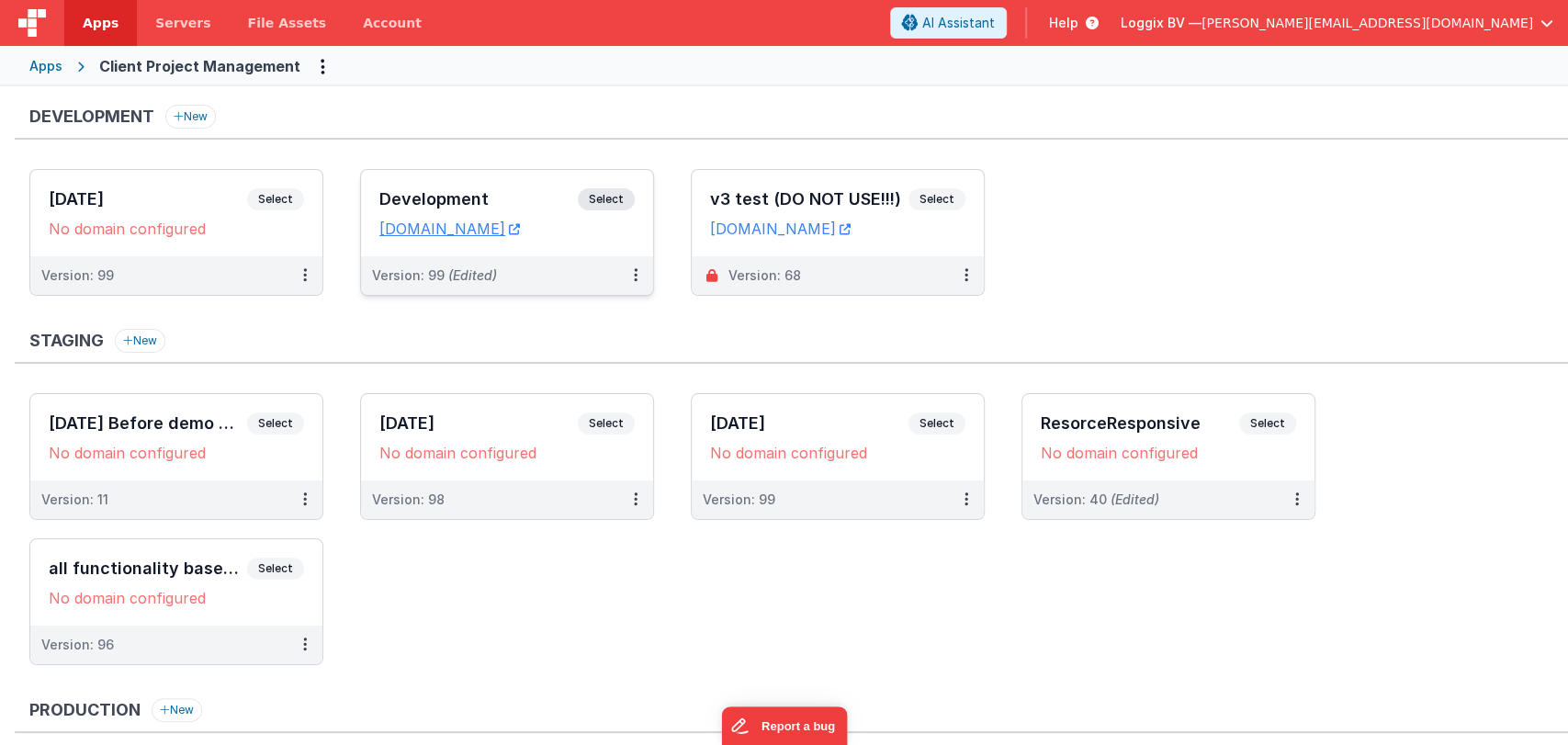
click at [473, 195] on h3 "Development" at bounding box center [478, 200] width 198 height 19
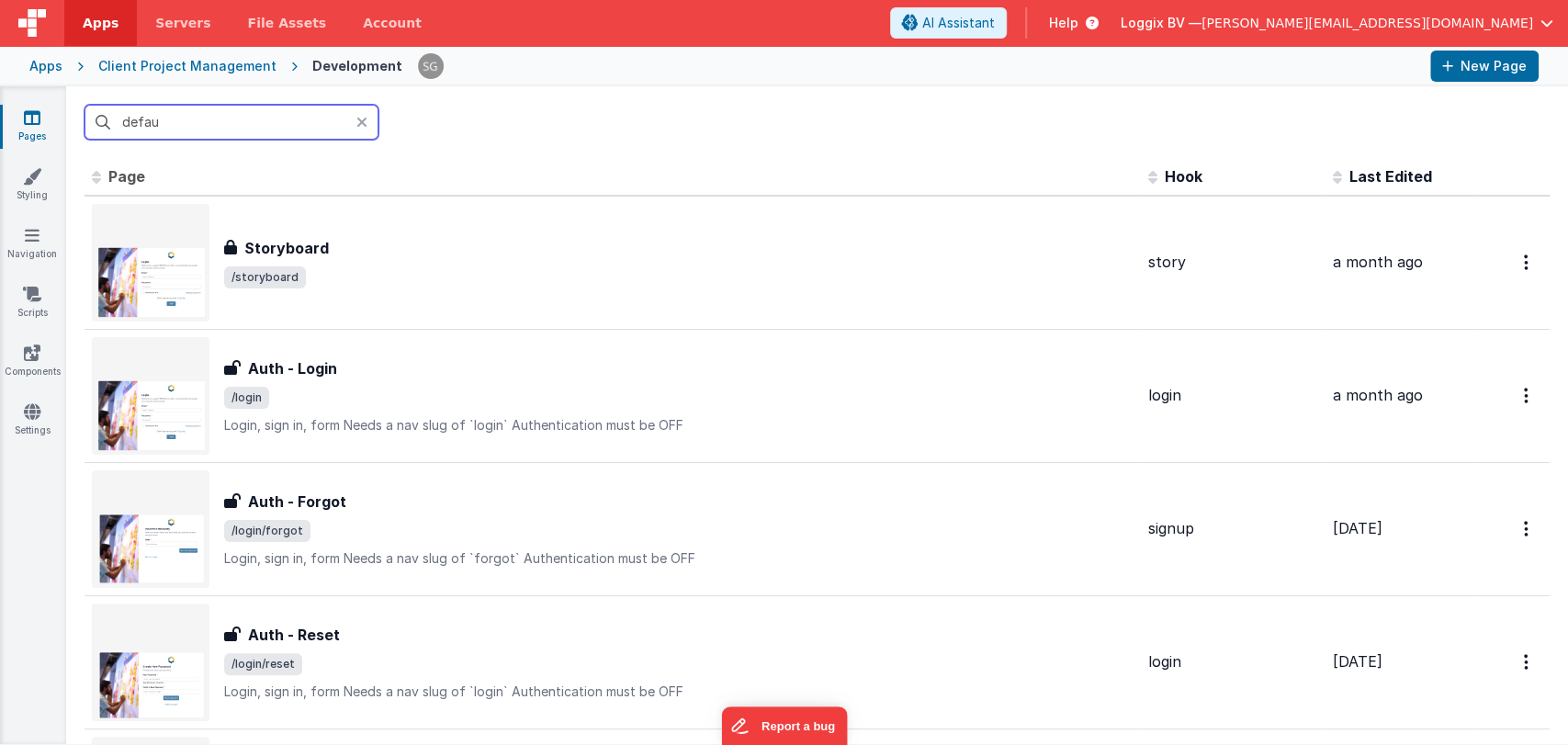
type input "defaul"
click at [42, 246] on link "Navigation" at bounding box center [31, 244] width 66 height 37
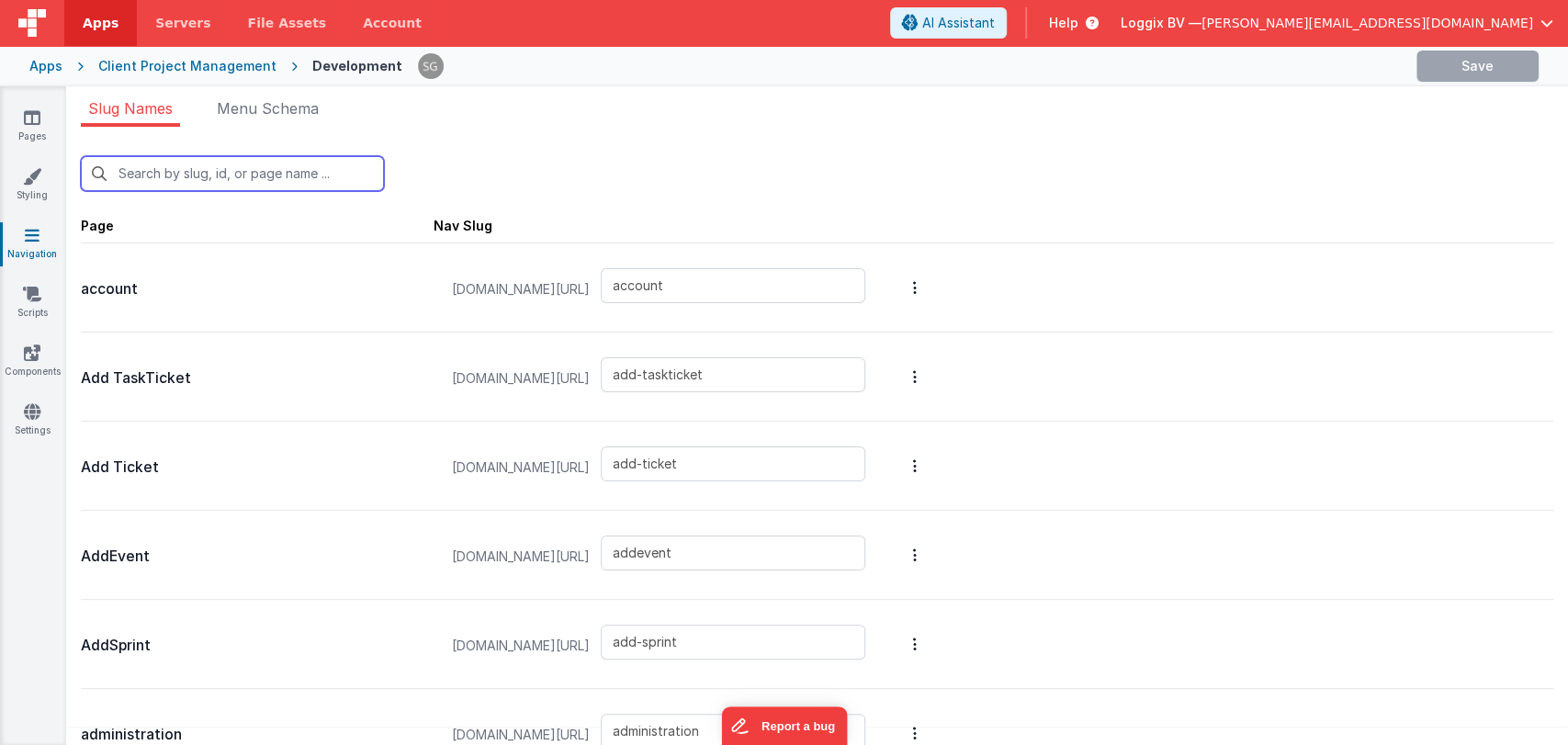
click at [239, 172] on input "text" at bounding box center [232, 174] width 303 height 35
type input "de"
type input "add-ticket"
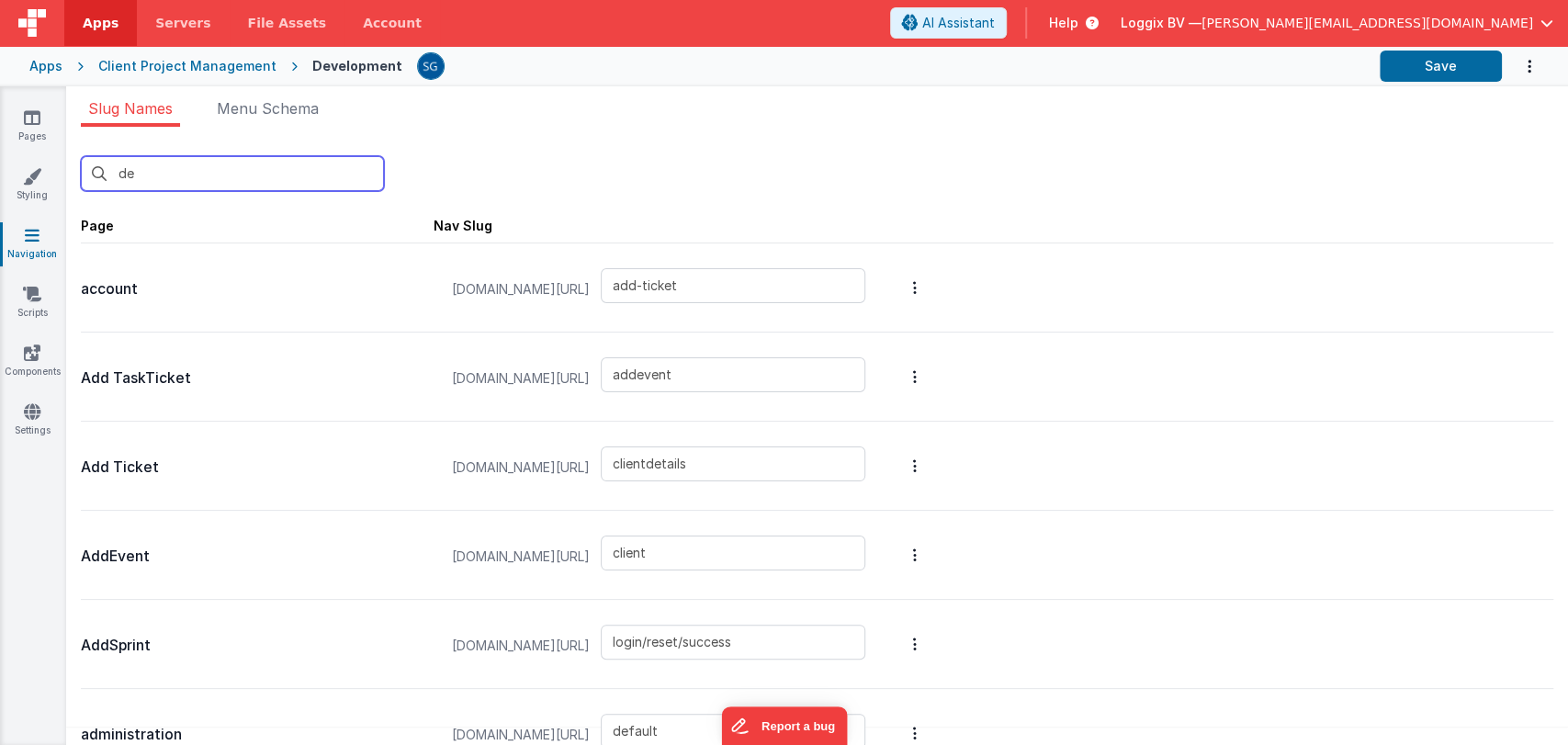
type input "def"
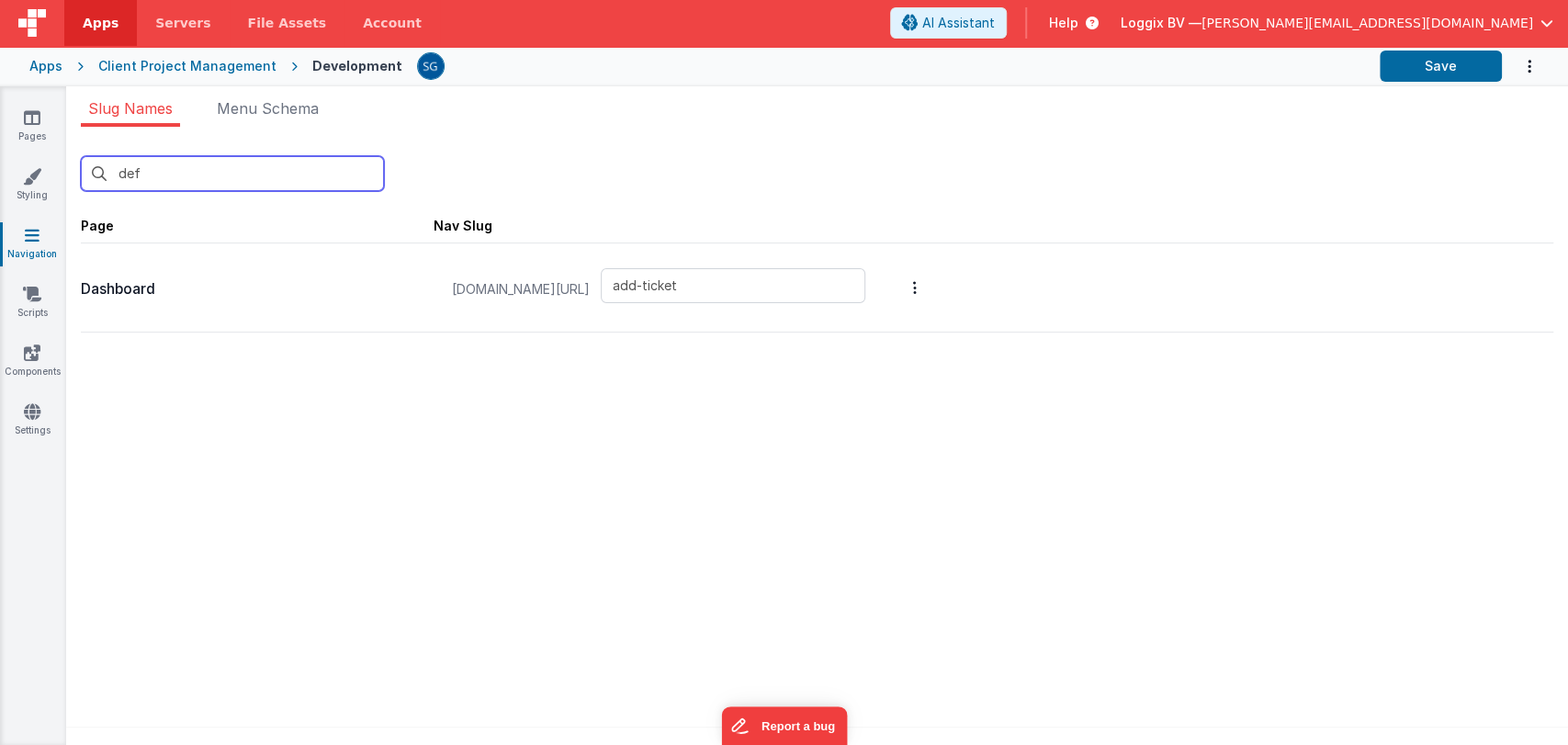
type input "default"
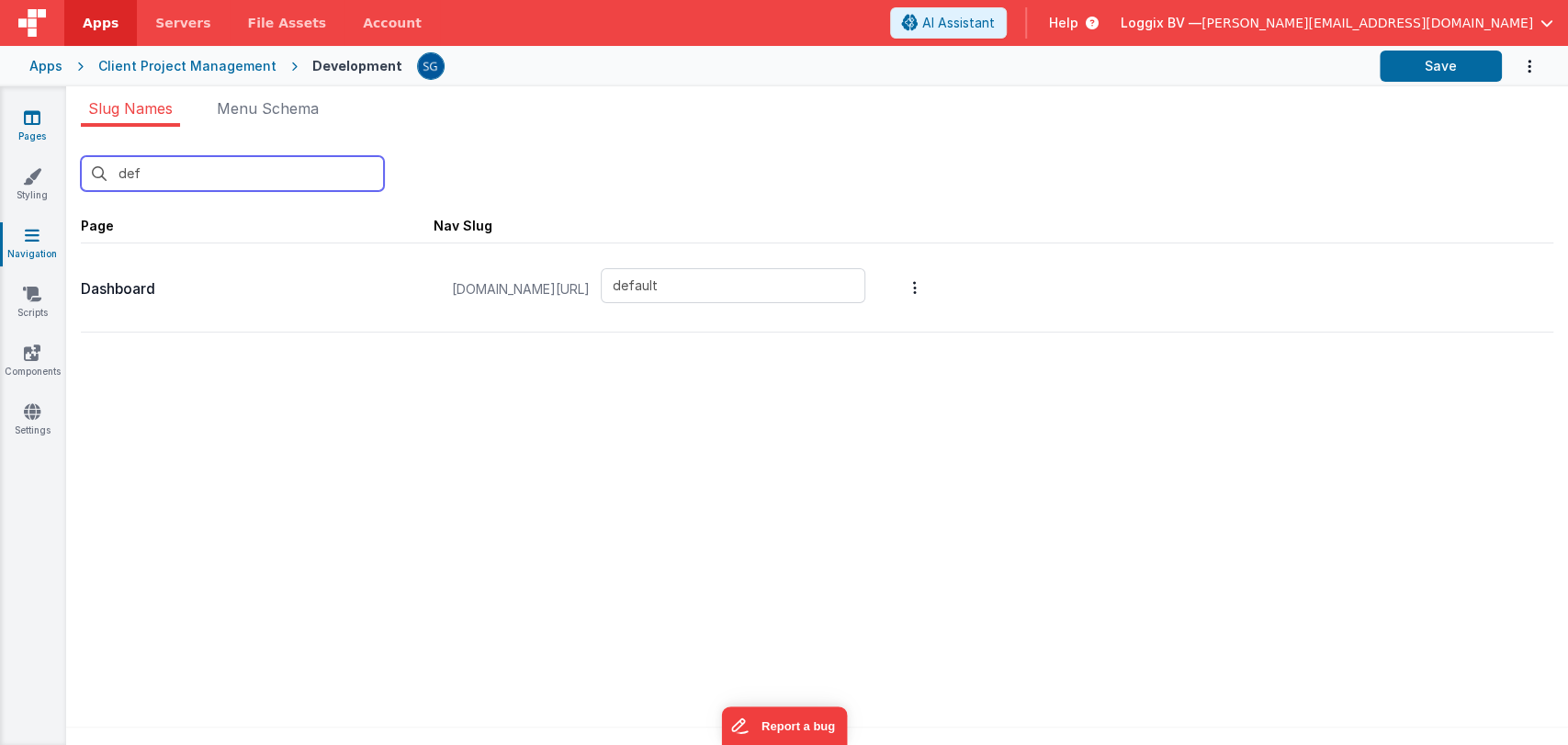
type input "def"
click at [18, 109] on link "Pages" at bounding box center [31, 127] width 66 height 37
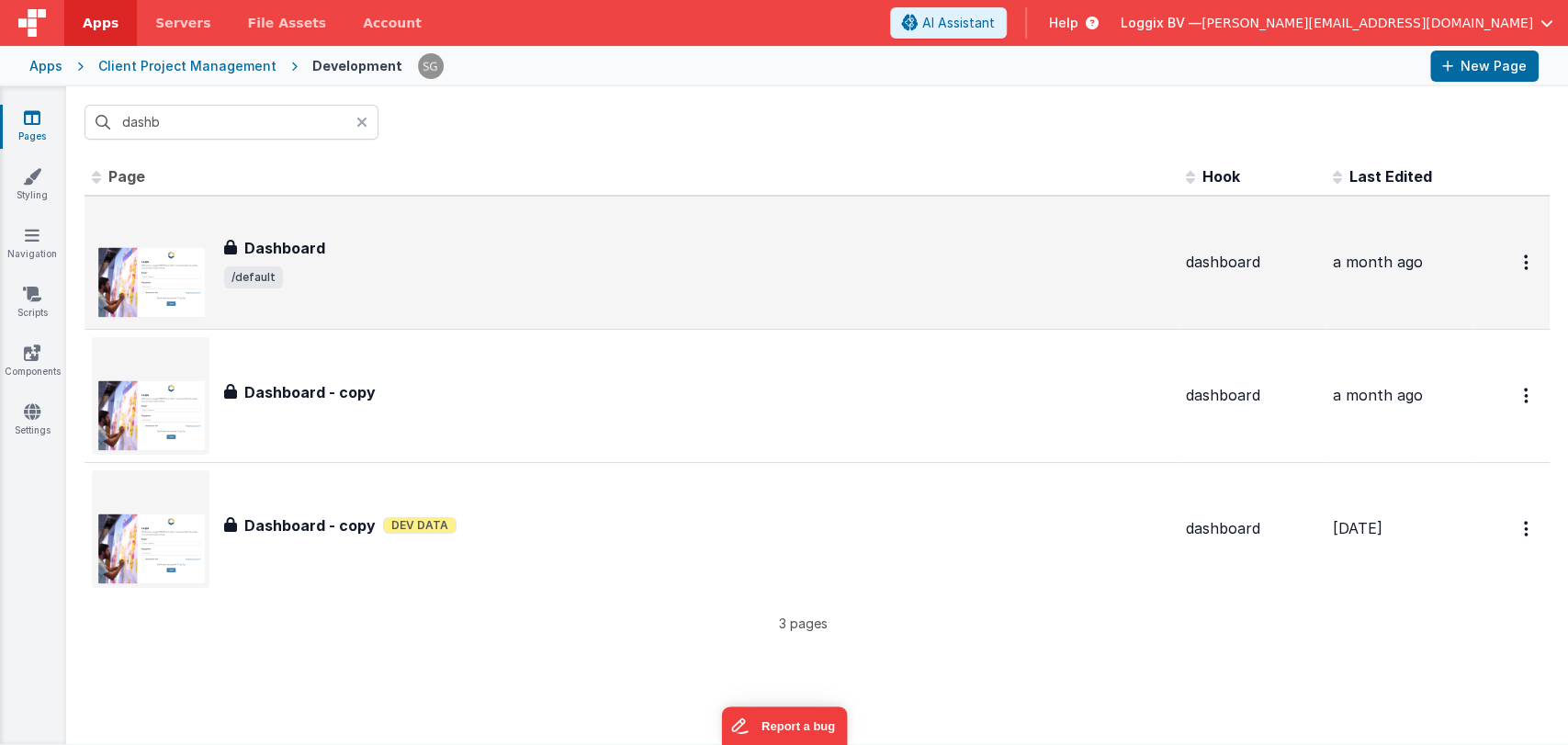
type input "dashb"
click at [278, 249] on h3 "Dashboard" at bounding box center [284, 248] width 80 height 22
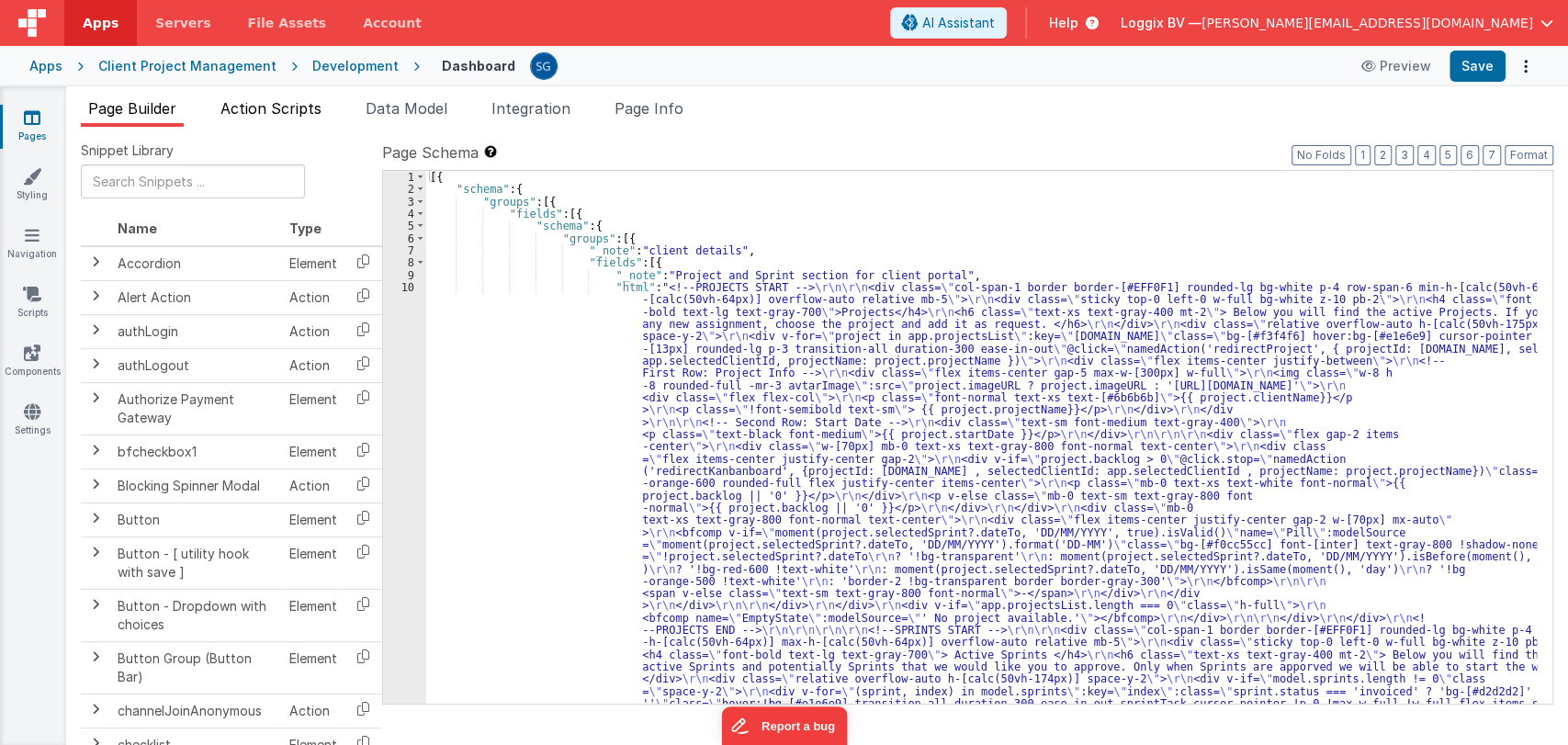
click at [279, 112] on span "Action Scripts" at bounding box center [270, 108] width 101 height 19
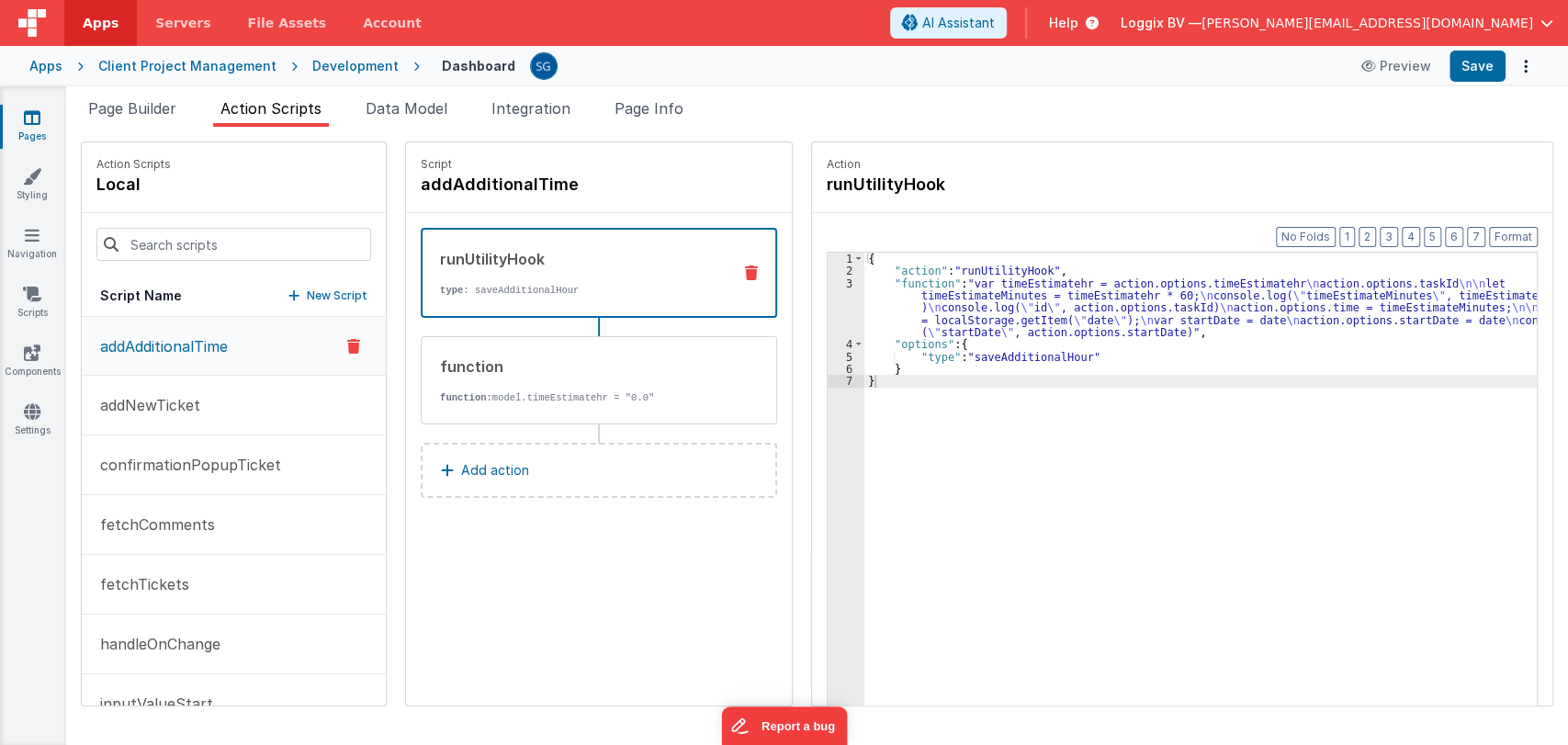
click at [532, 590] on div "Script addAdditionalTime runUtilityHook type : saveAdditionalHour function func…" at bounding box center [599, 424] width 386 height 564
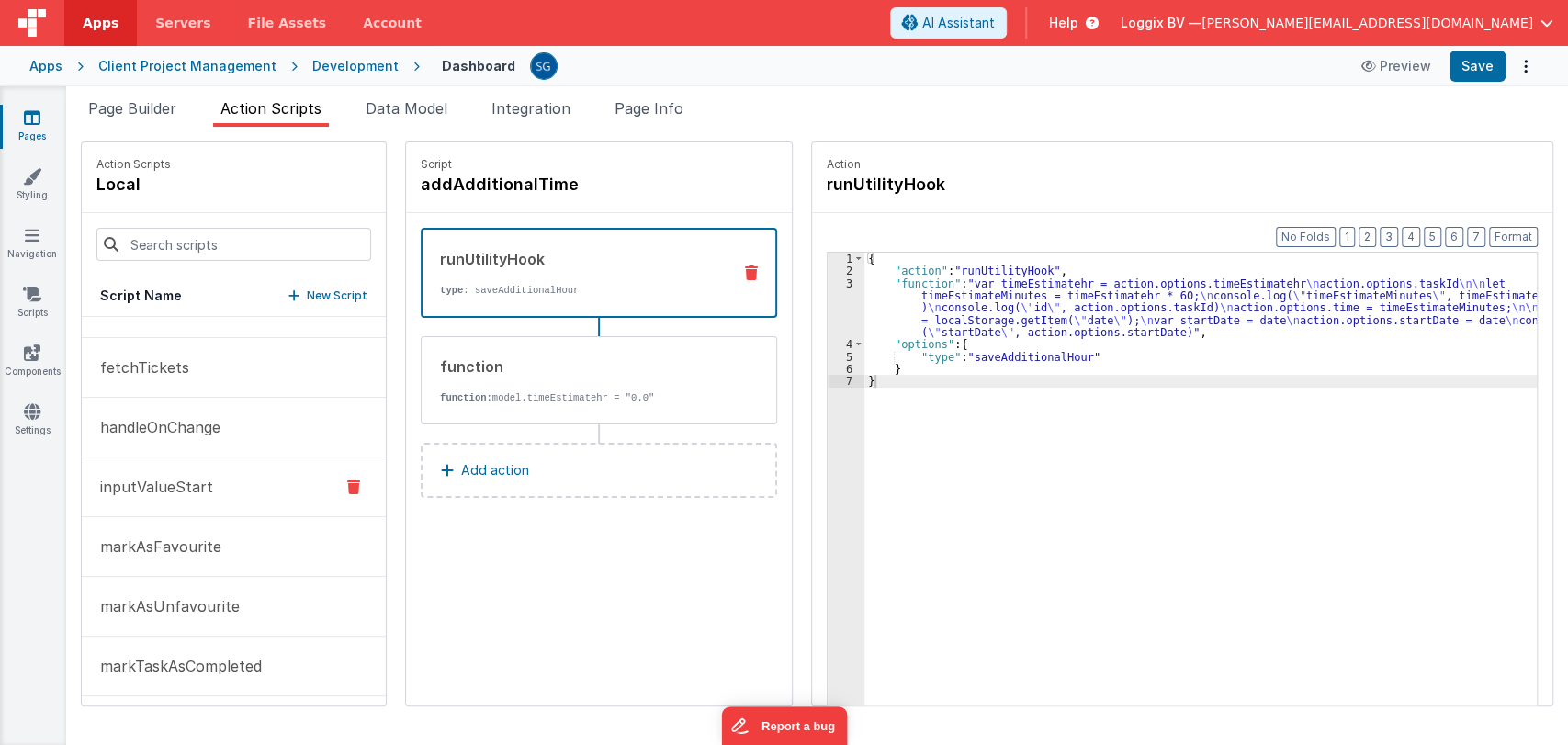
scroll to position [219, 0]
click at [159, 424] on p "handleOnChange" at bounding box center [154, 425] width 131 height 22
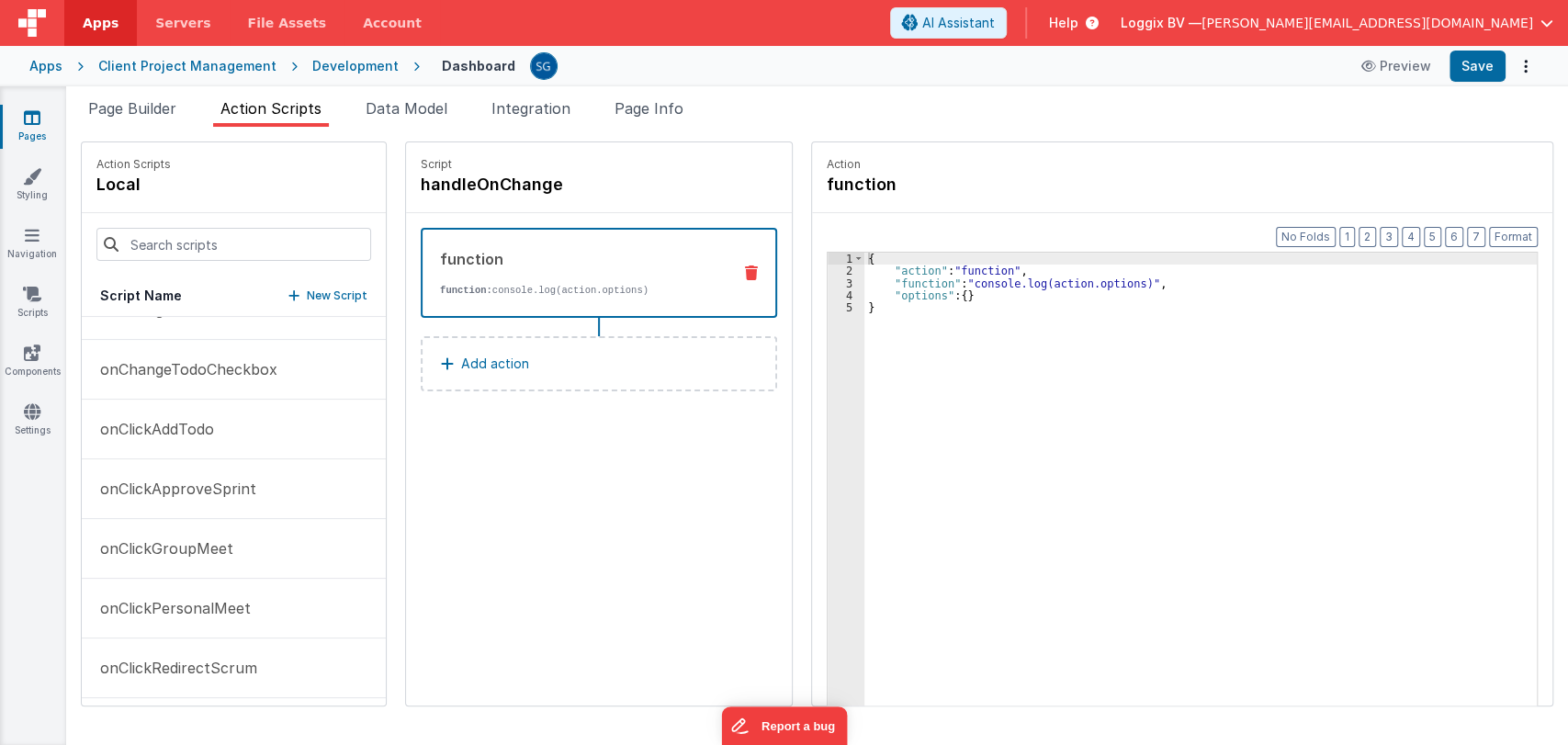
scroll to position [694, 0]
click at [191, 542] on p "onClickGroupMeet" at bounding box center [161, 548] width 144 height 22
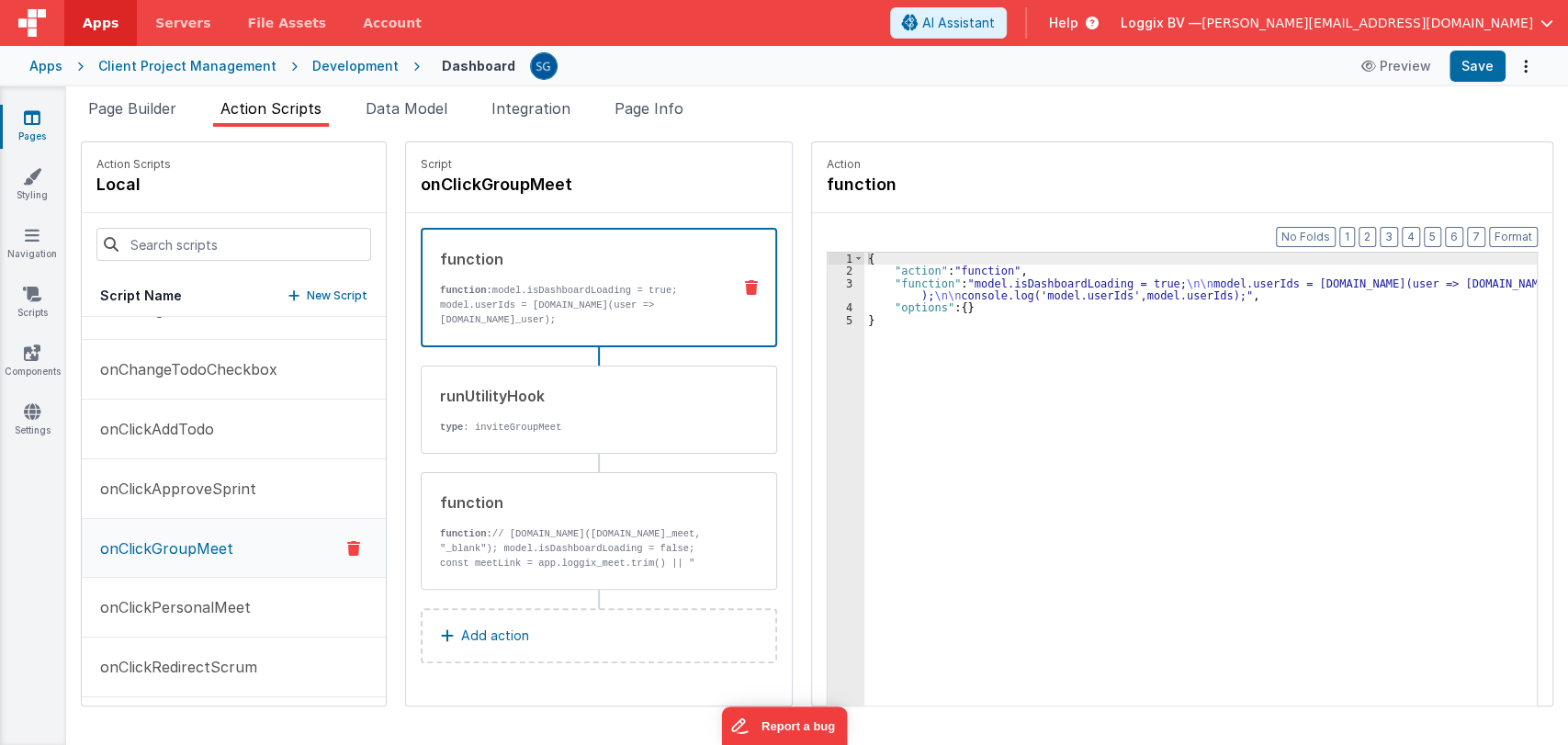
scroll to position [696, 0]
click at [542, 414] on div "runUtilityHook type : inviteGroupMeet" at bounding box center [570, 410] width 296 height 50
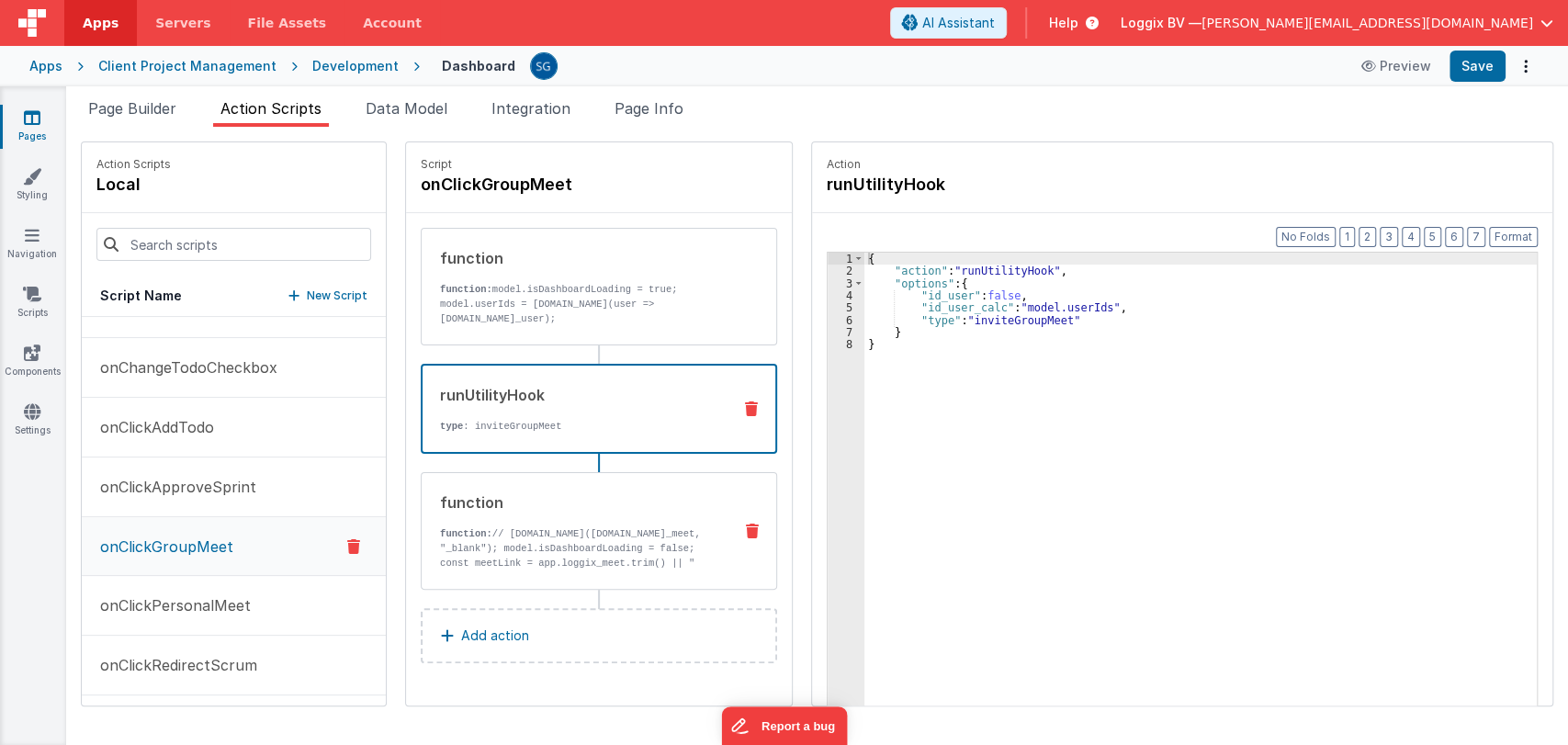
click at [544, 515] on div "function function: // window.open(model.loggix_meet, "_blank"); model.isDashboa…" at bounding box center [570, 530] width 296 height 79
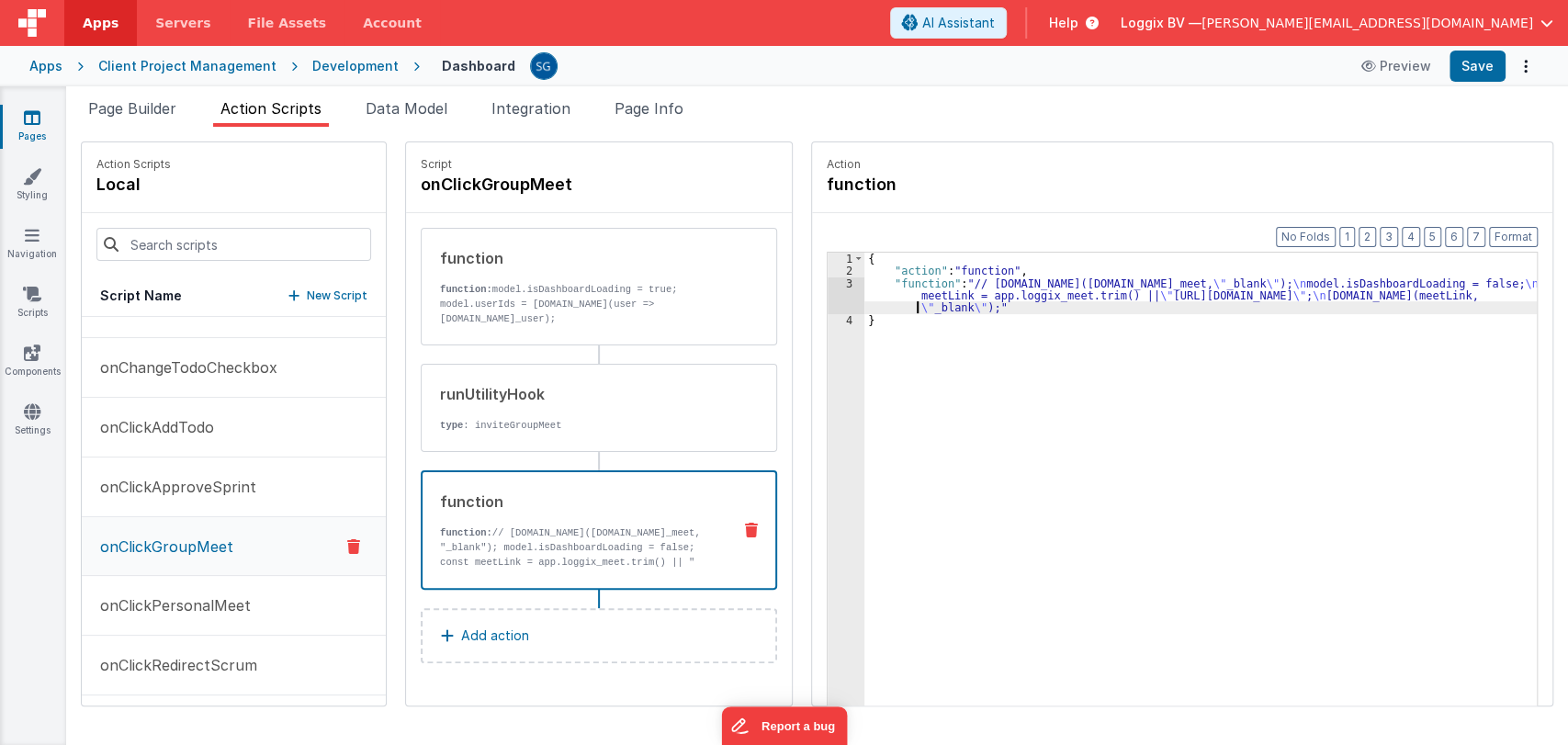
click at [909, 306] on div "{ "action" : "function" , "function" : "// window.open(model.loggix_meet, \" _b…" at bounding box center [1204, 520] width 680 height 535
click at [895, 293] on div "{ "action" : "function" , "function" : "// window.open(model.loggix_meet, \" _b…" at bounding box center [1204, 520] width 680 height 535
click at [841, 283] on div "3" at bounding box center [846, 296] width 37 height 37
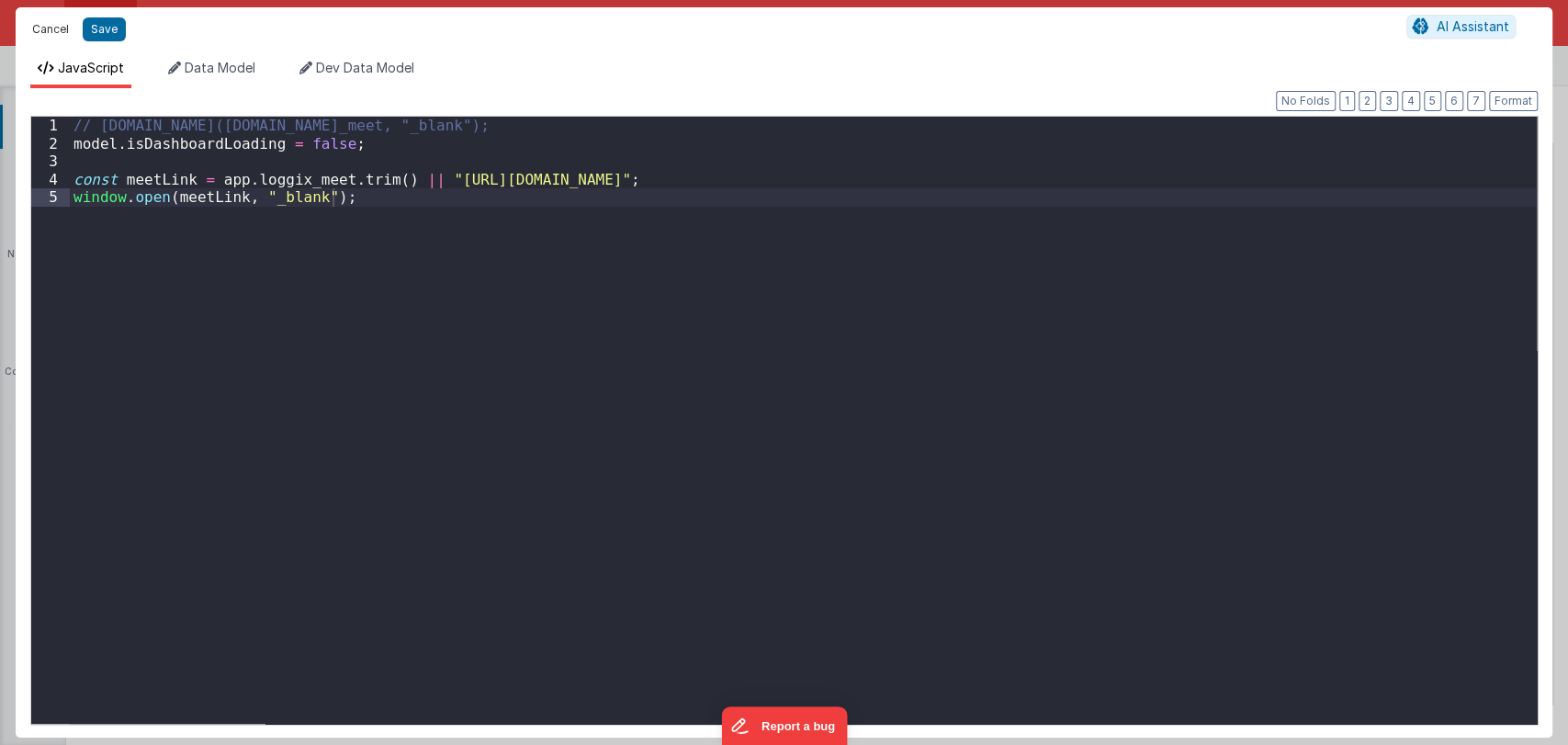
click at [45, 30] on button "Cancel" at bounding box center [51, 30] width 56 height 26
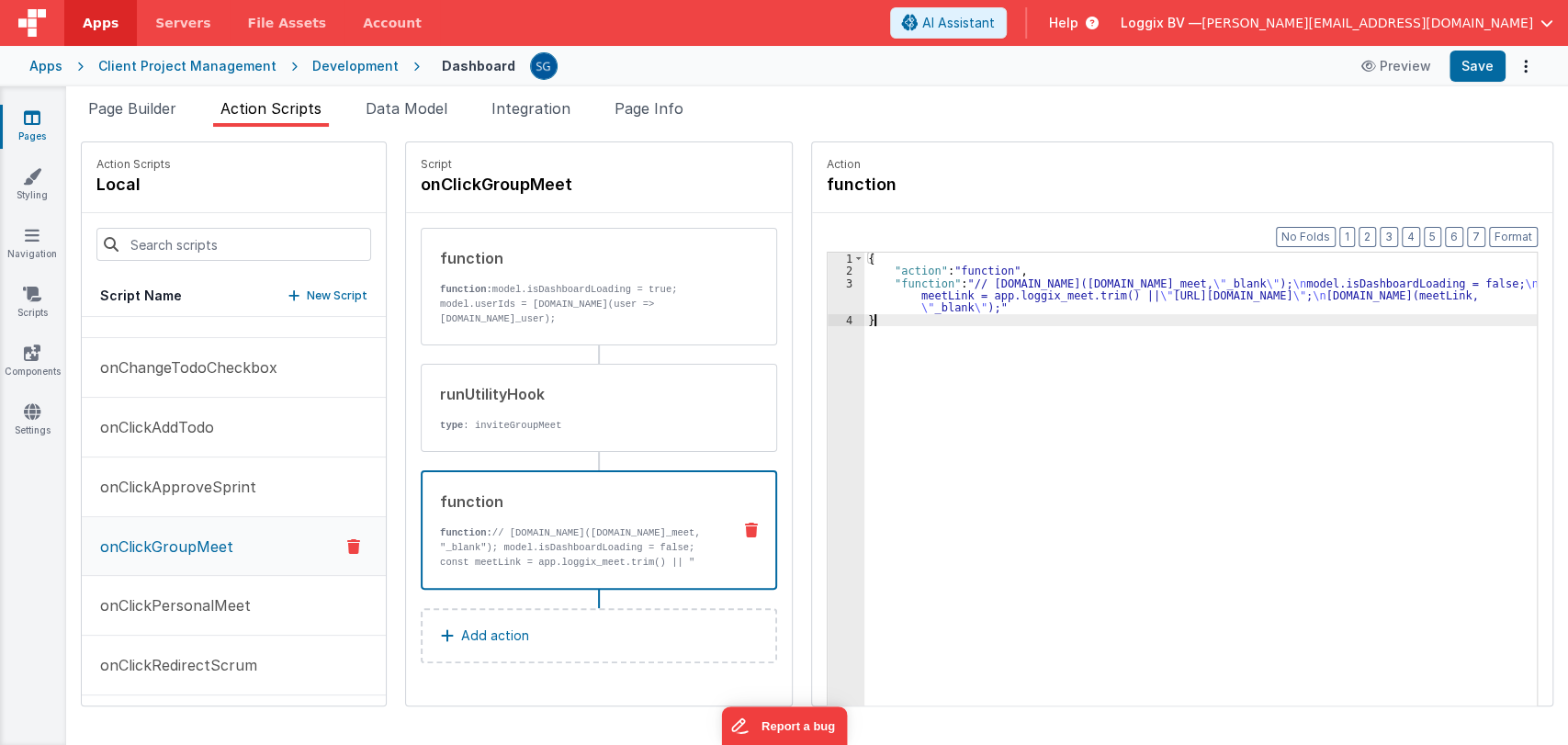
click at [1022, 443] on div "{ "action" : "function" , "function" : "// window.open(model.loggix_meet, \" _b…" at bounding box center [1204, 520] width 680 height 535
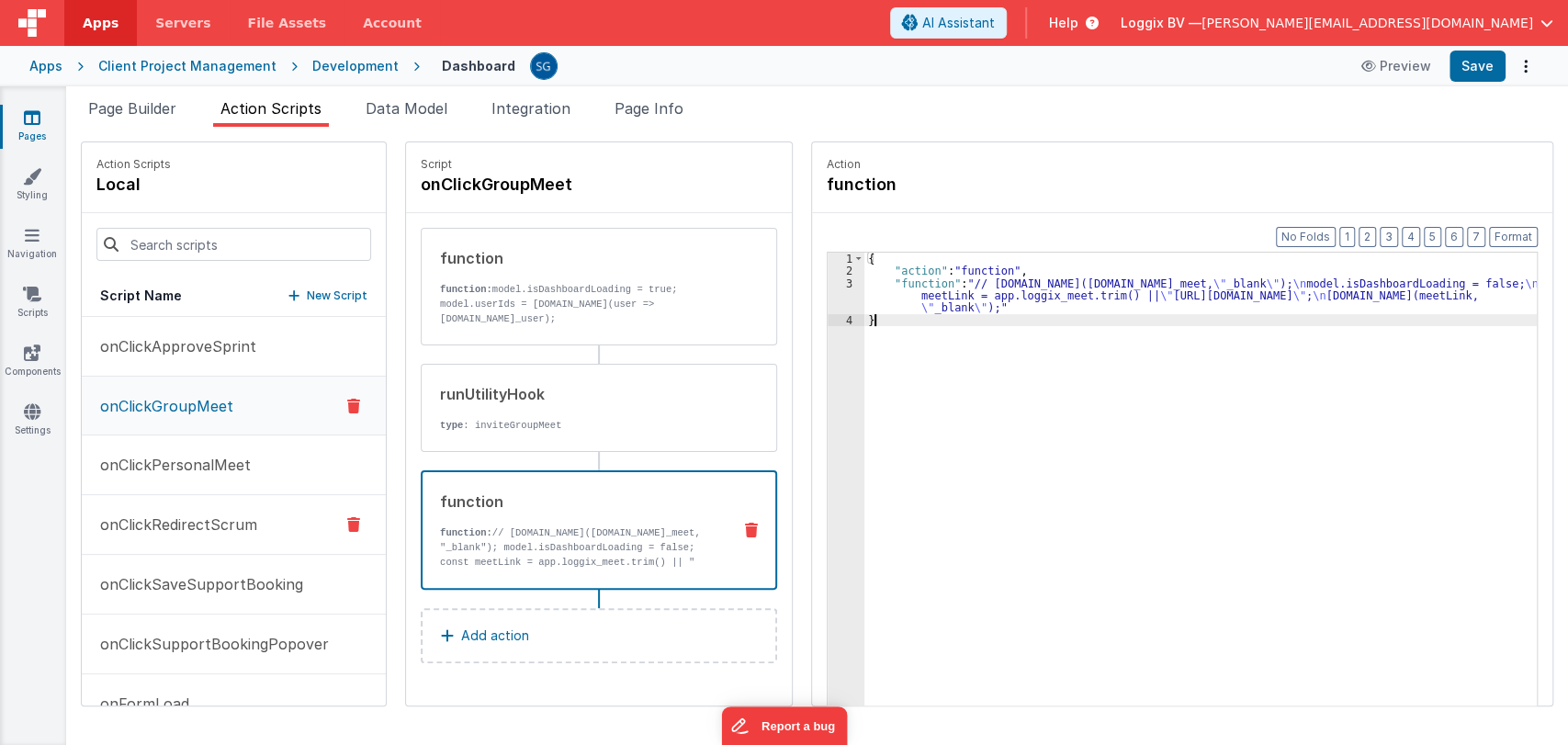
scroll to position [858, 0]
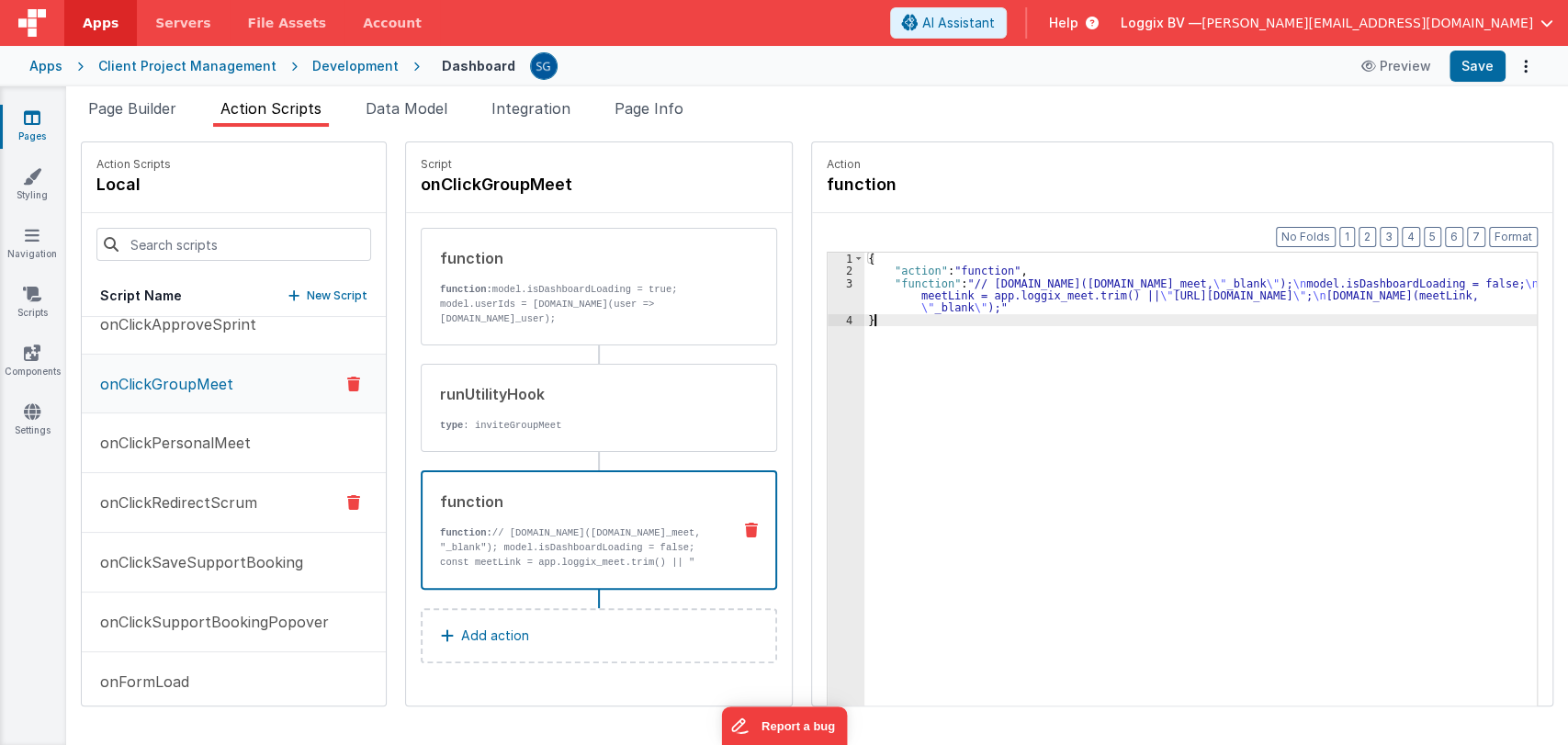
click at [179, 516] on button "onClickRedirectScrum" at bounding box center [233, 503] width 304 height 60
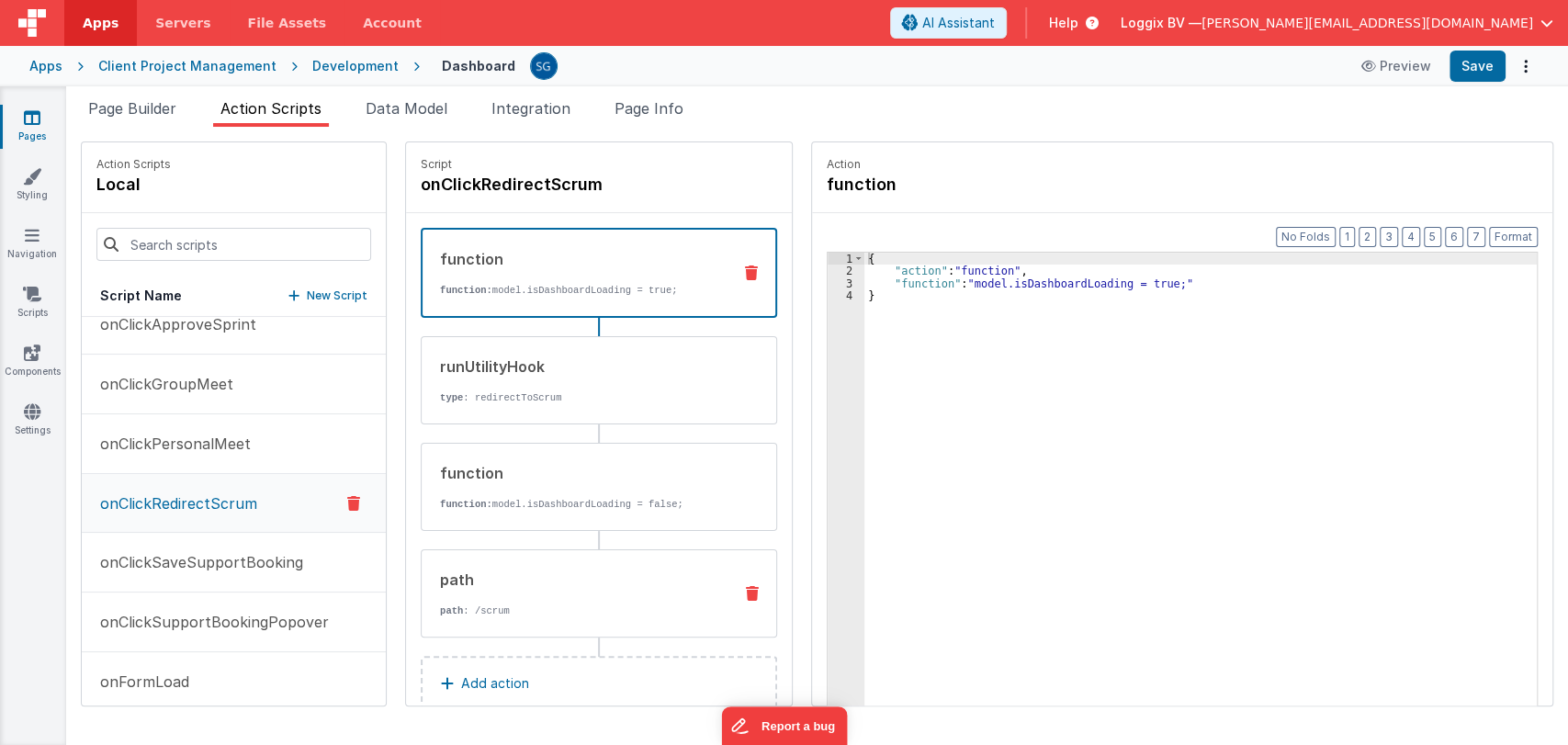
click at [539, 573] on div "path" at bounding box center [579, 580] width 278 height 22
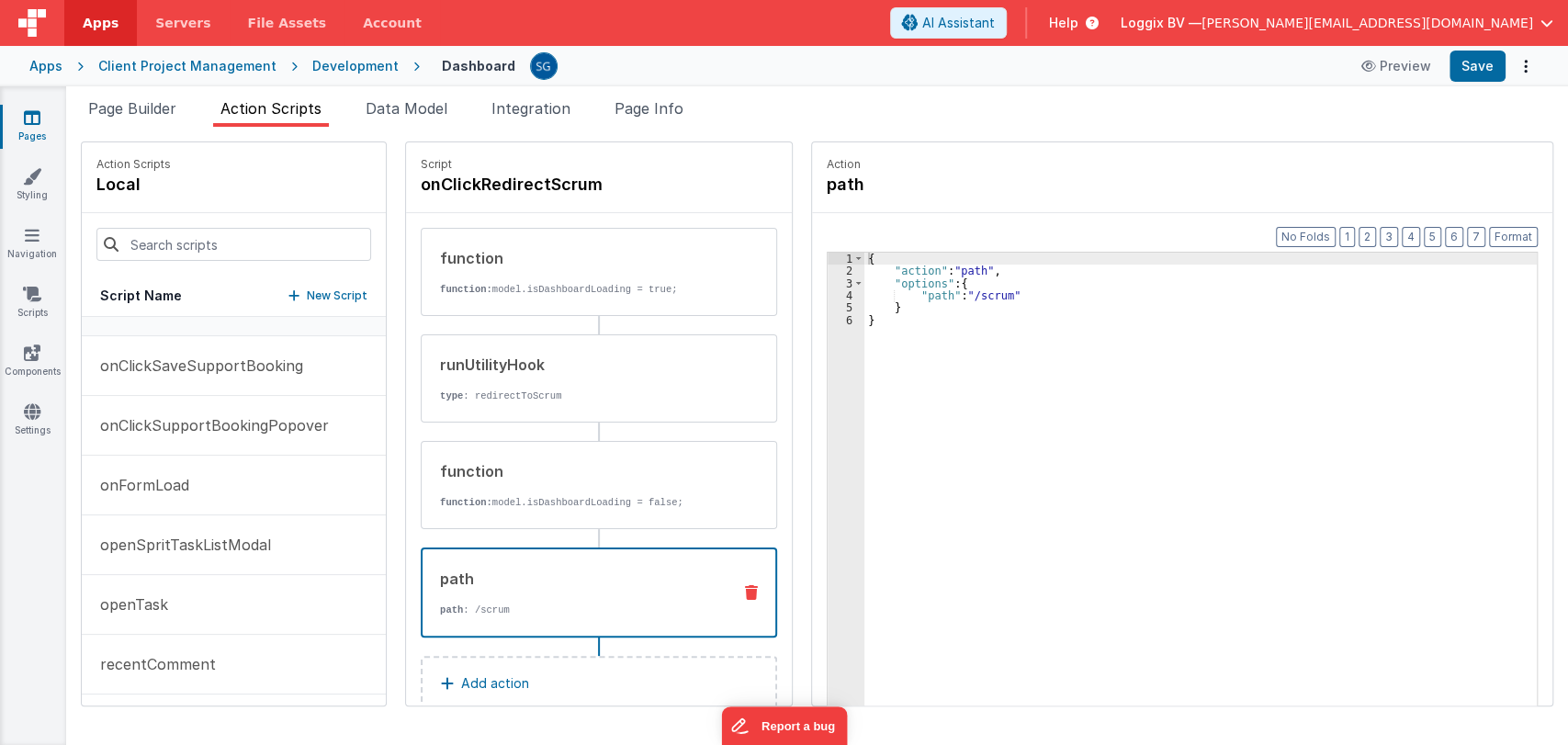
scroll to position [1056, 0]
click at [201, 375] on button "onClickSaveSupportBooking" at bounding box center [233, 365] width 304 height 60
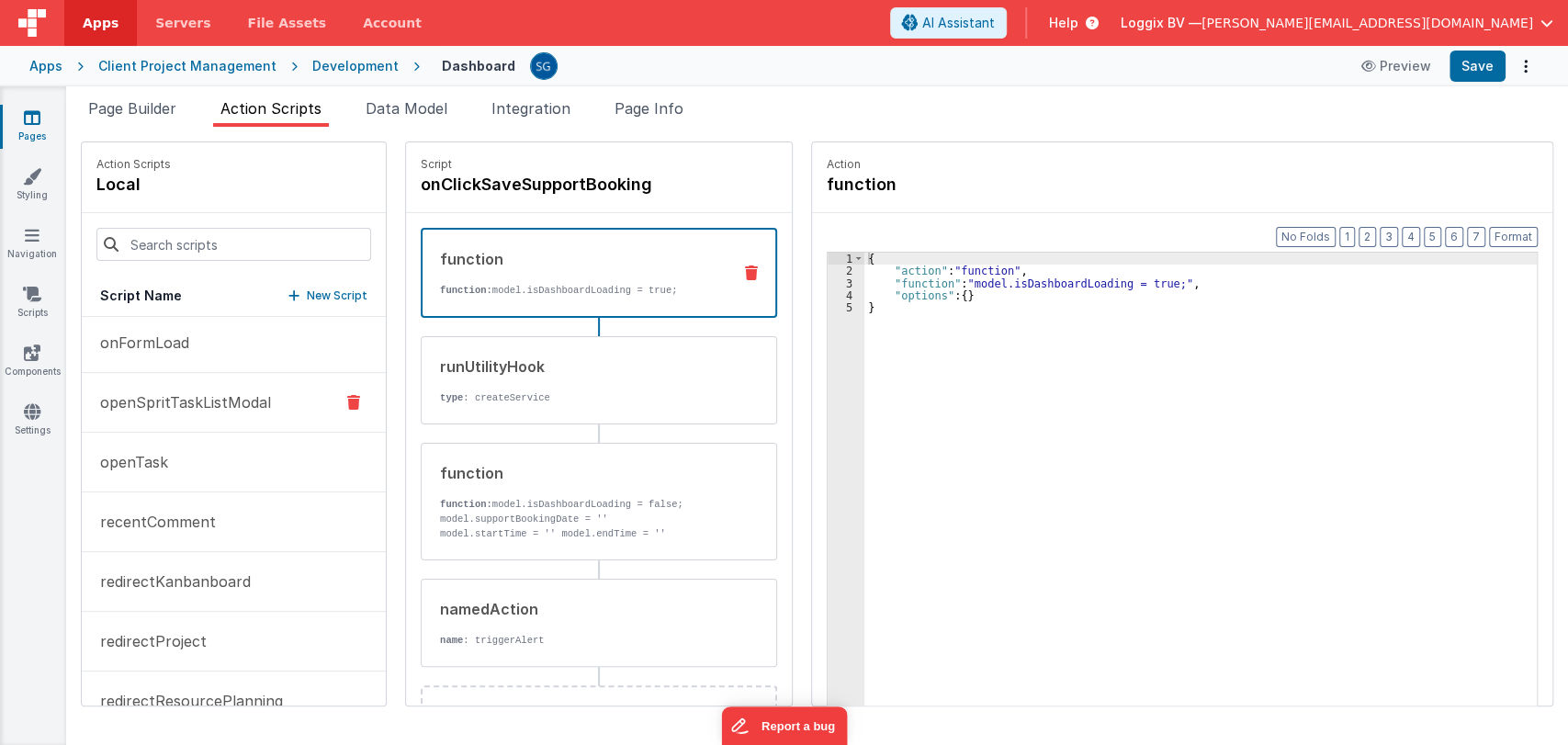
scroll to position [1198, 0]
click at [214, 400] on p "openSpritTaskListModal" at bounding box center [179, 402] width 182 height 22
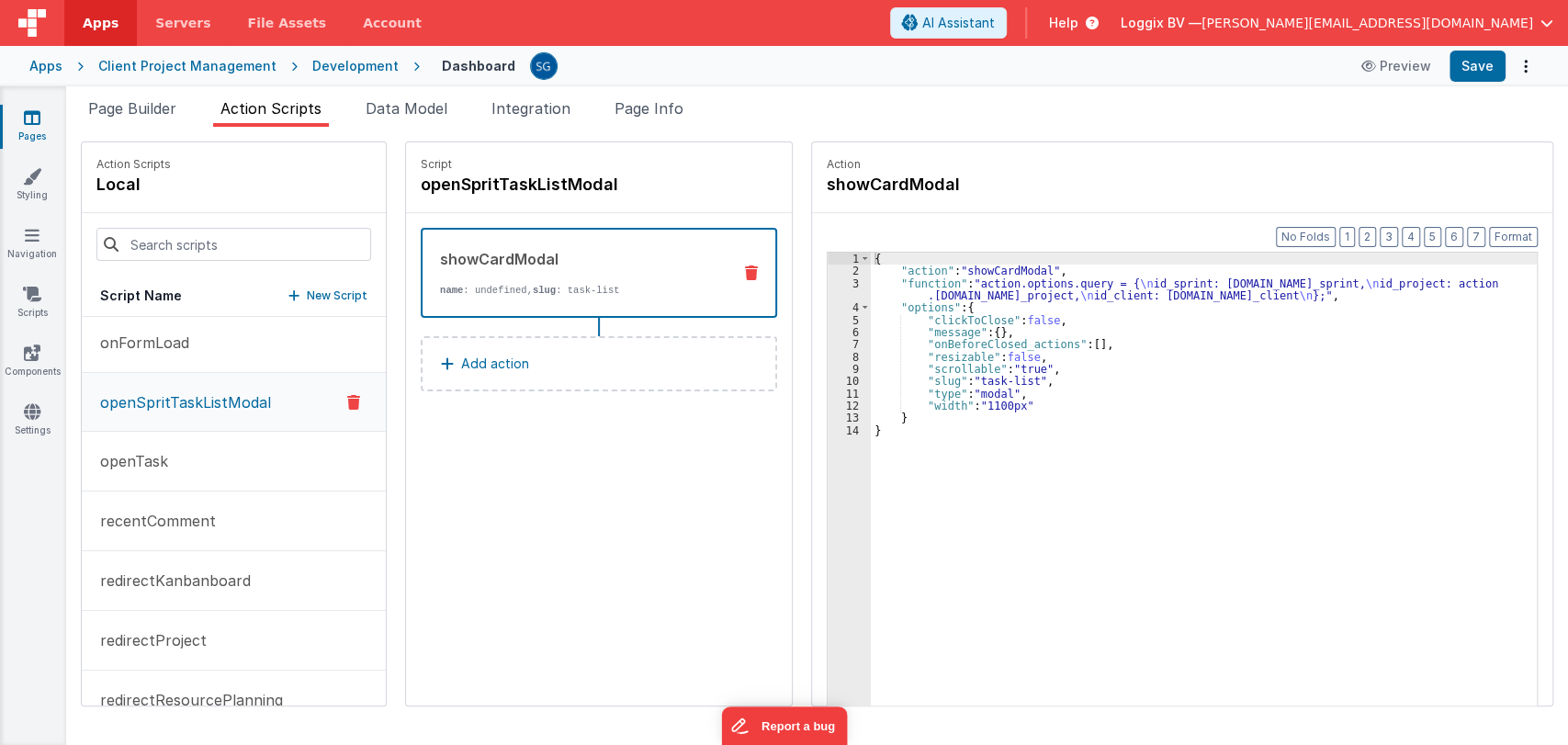
scroll to position [1199, 0]
click at [141, 466] on p "openTask" at bounding box center [128, 461] width 79 height 22
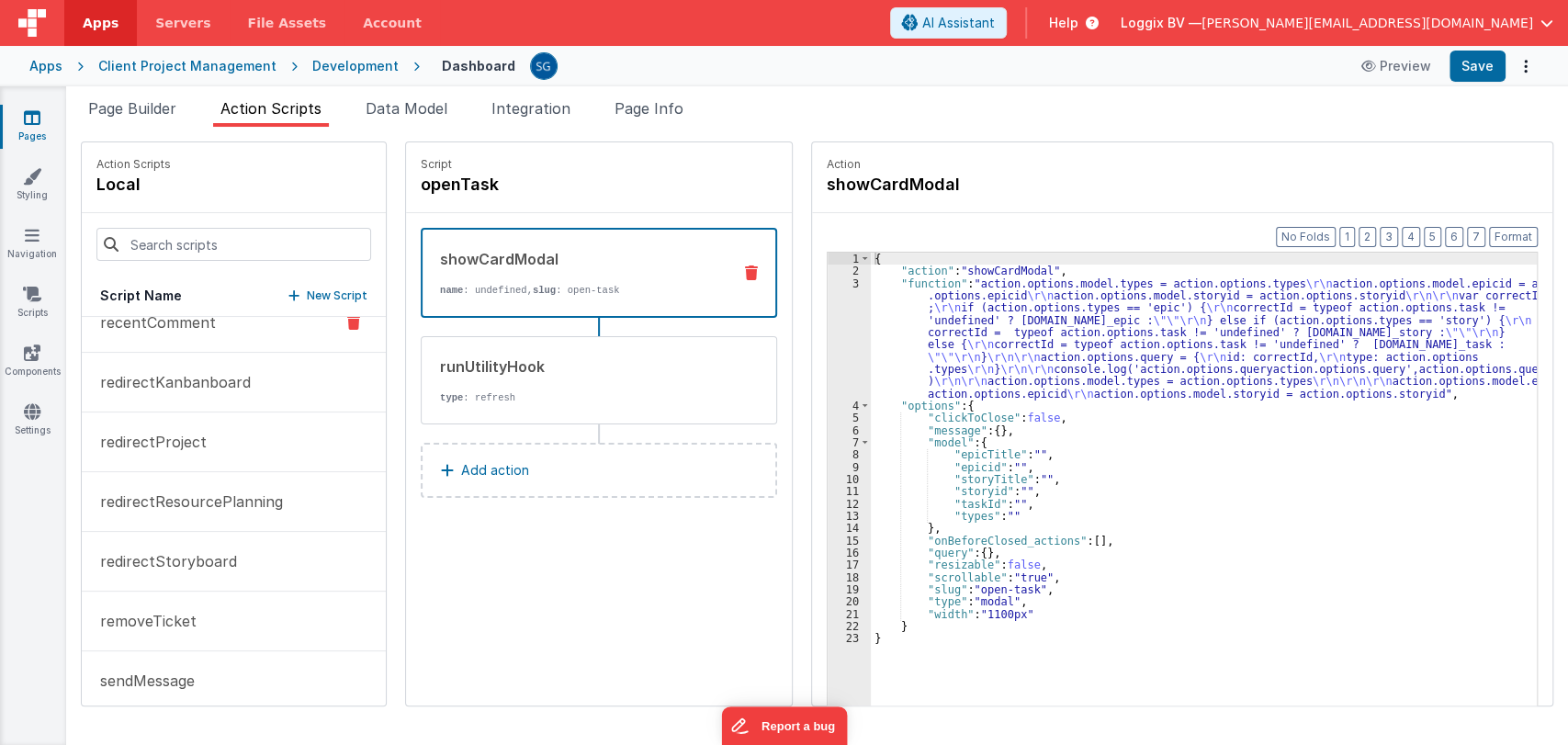
scroll to position [1399, 0]
click at [135, 450] on button "redirectProject" at bounding box center [233, 440] width 304 height 60
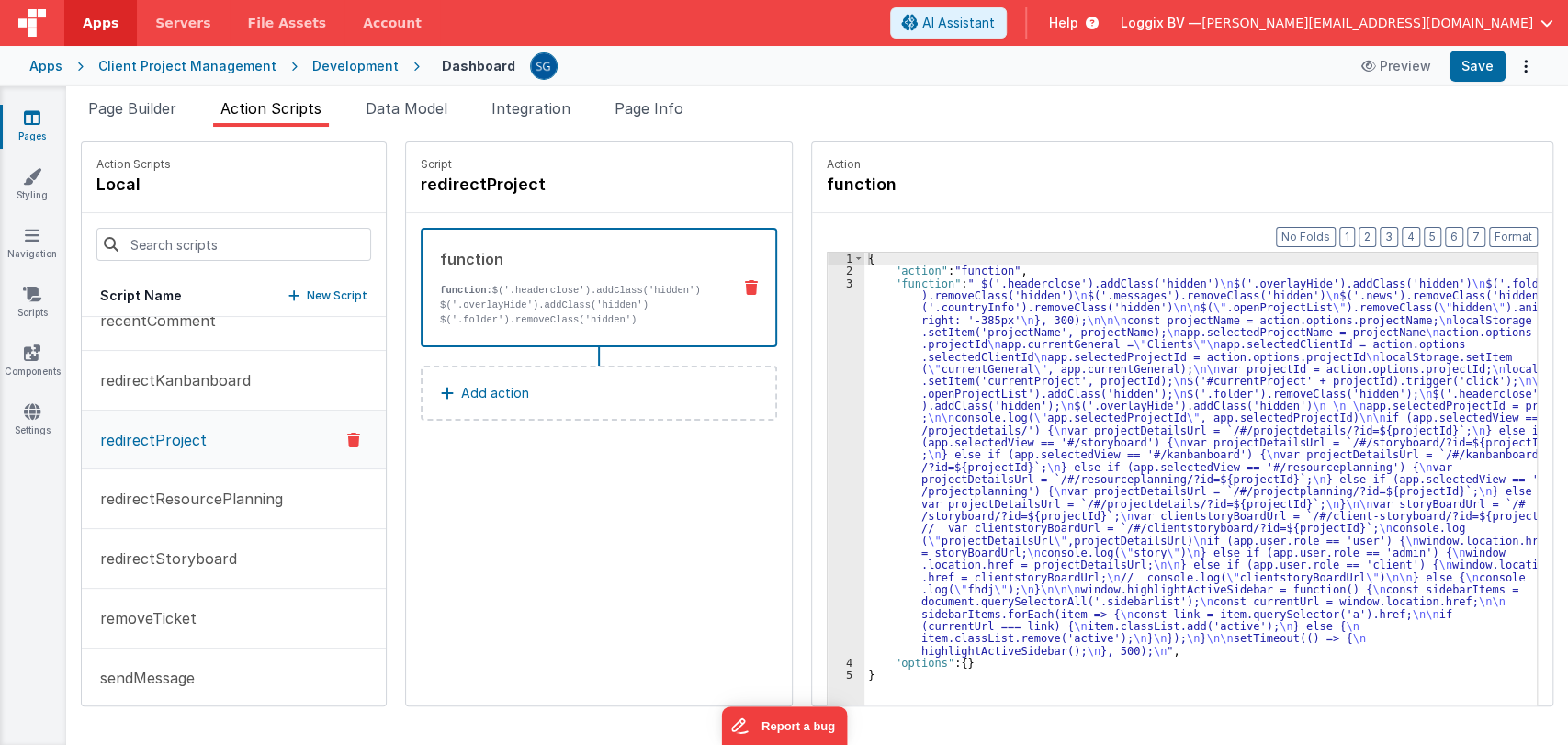
scroll to position [1401, 0]
click at [184, 377] on p "redirectKanbanboard" at bounding box center [169, 379] width 162 height 22
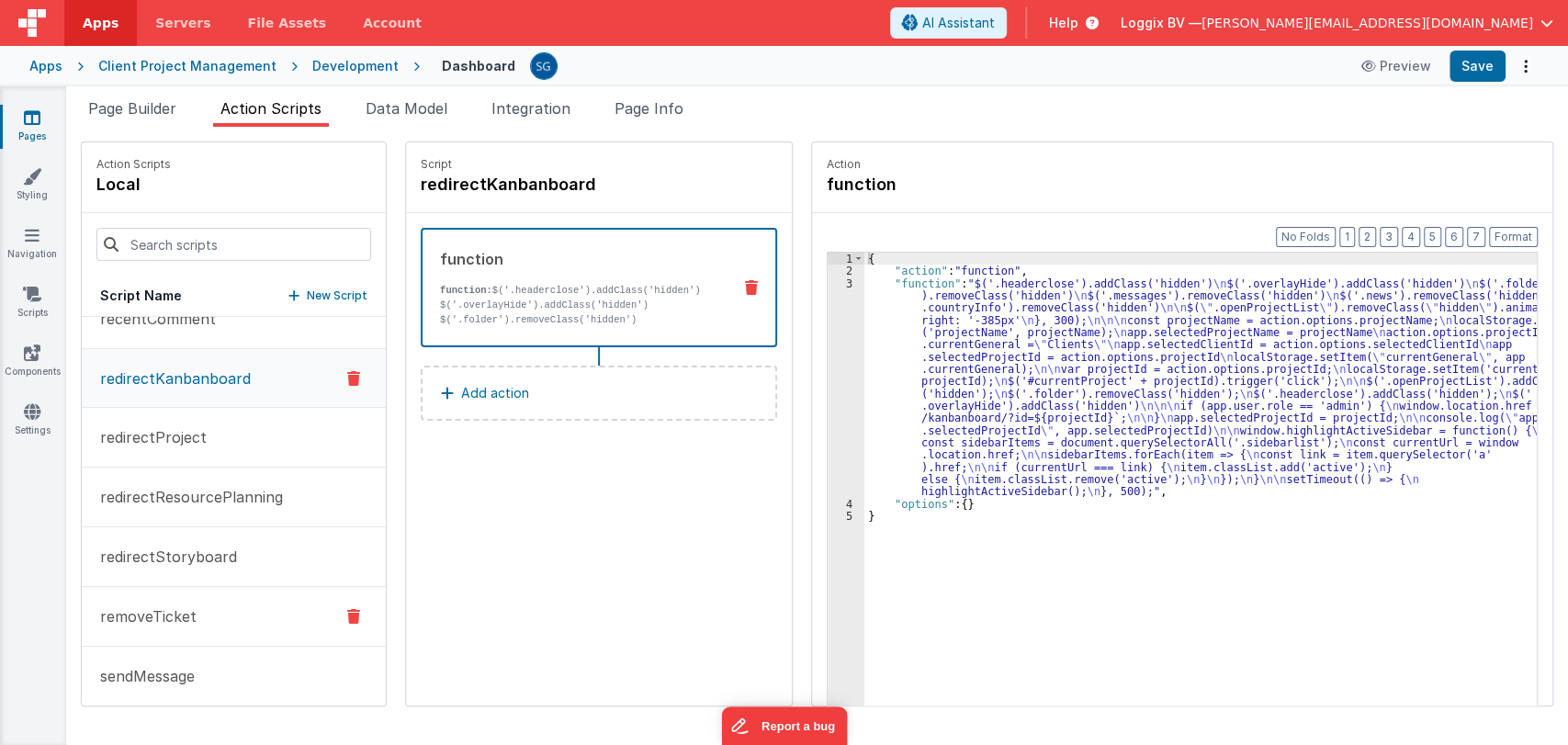
scroll to position [1473, 0]
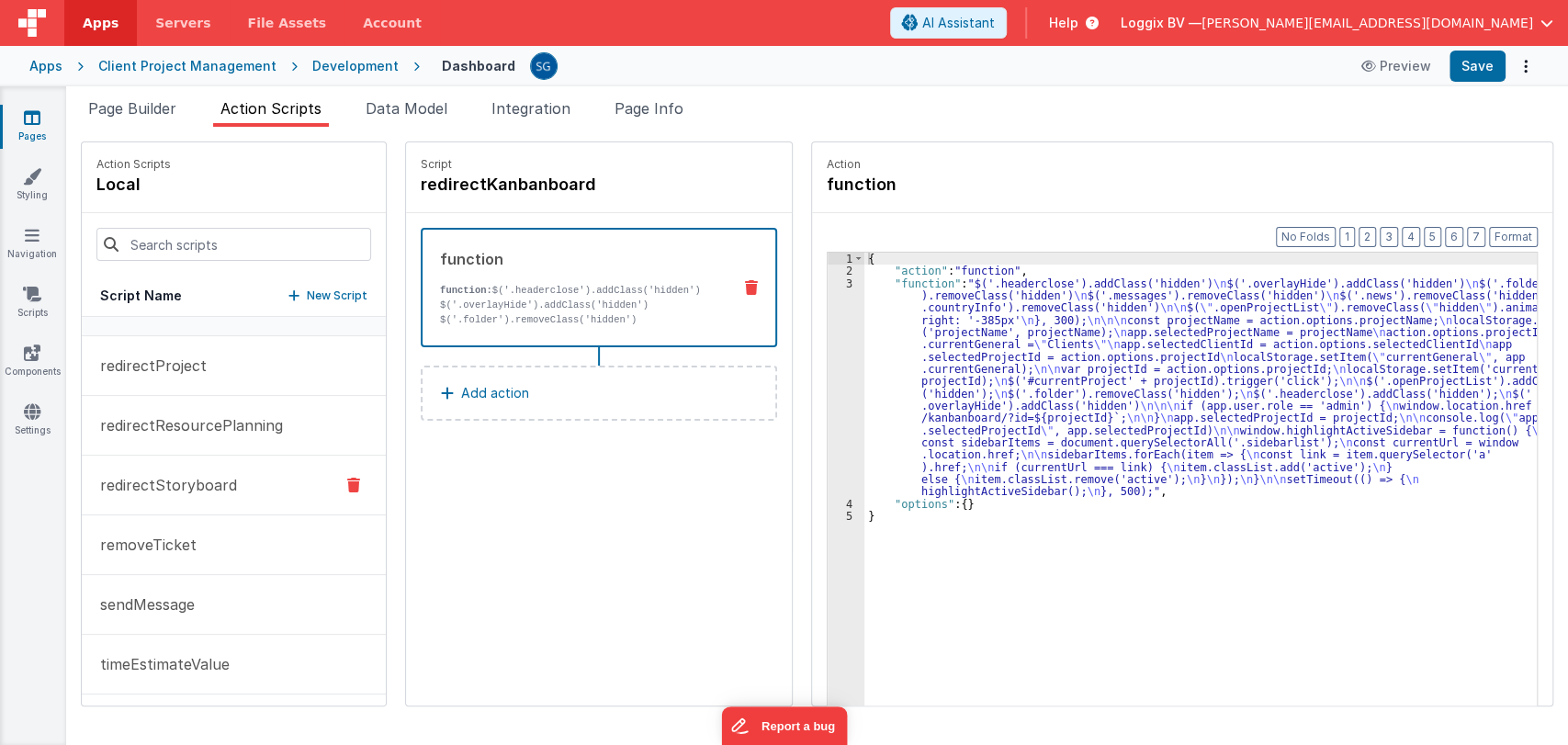
click at [182, 493] on button "redirectStoryboard" at bounding box center [233, 485] width 304 height 60
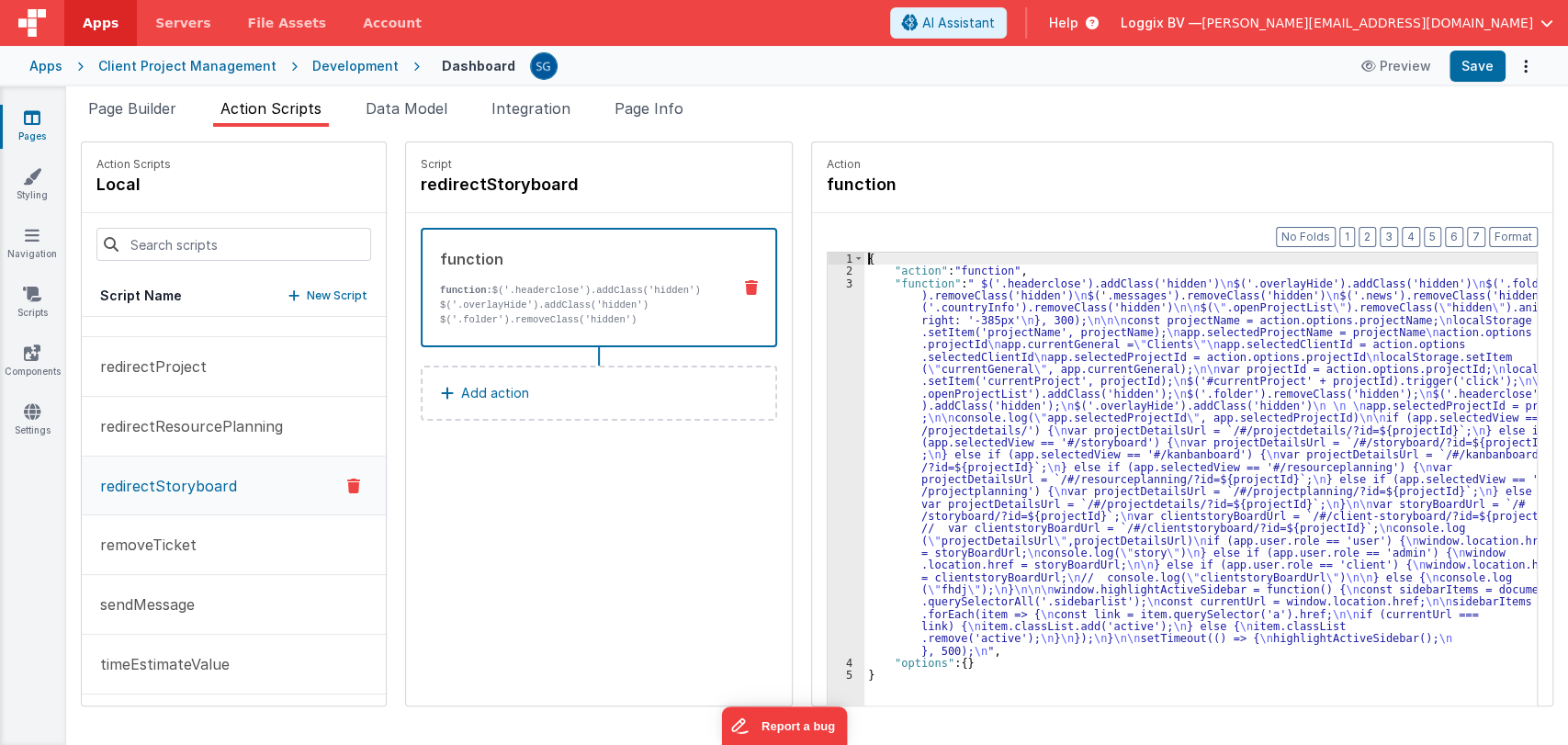
click at [855, 292] on div "3" at bounding box center [846, 467] width 37 height 379
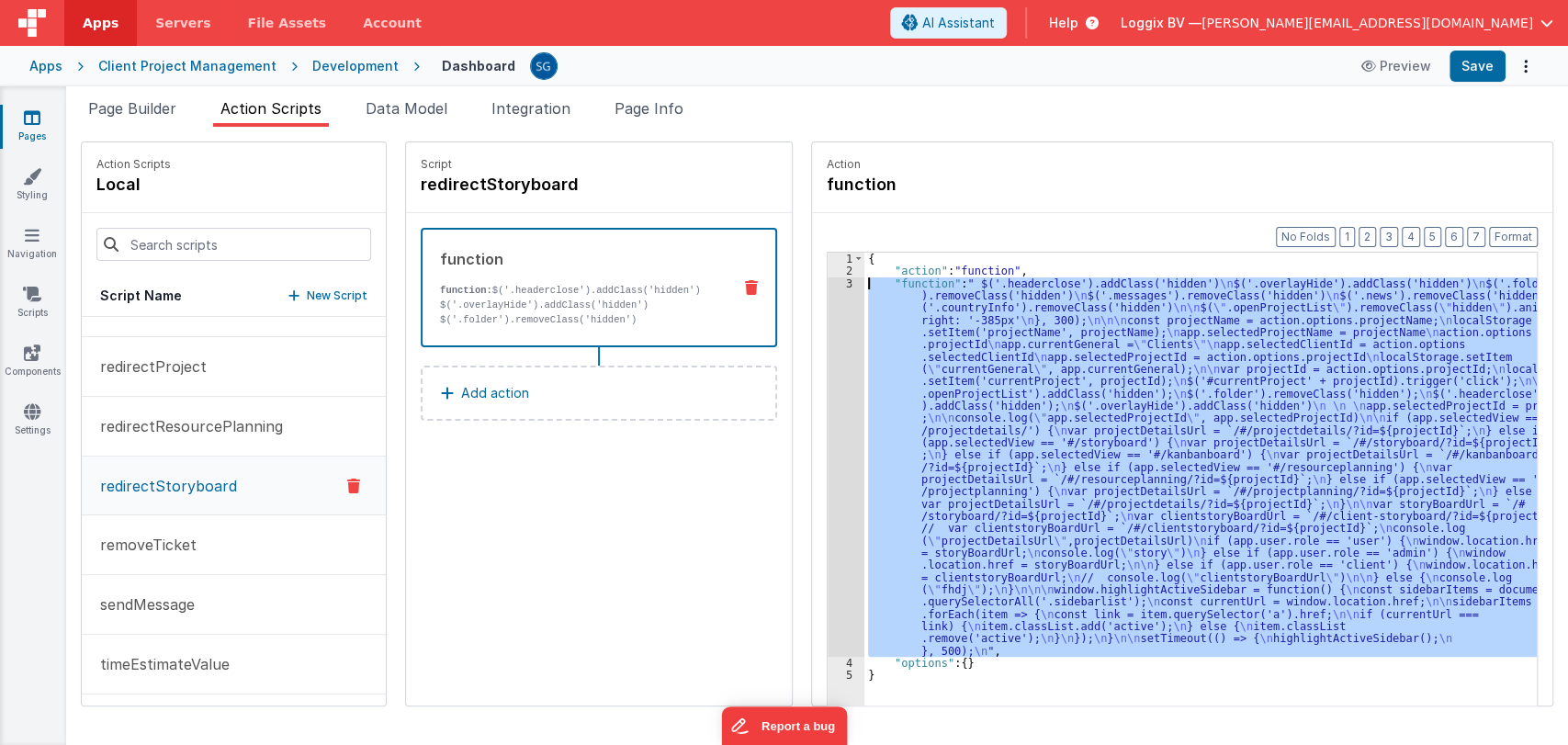
click at [844, 280] on div "3" at bounding box center [846, 467] width 37 height 379
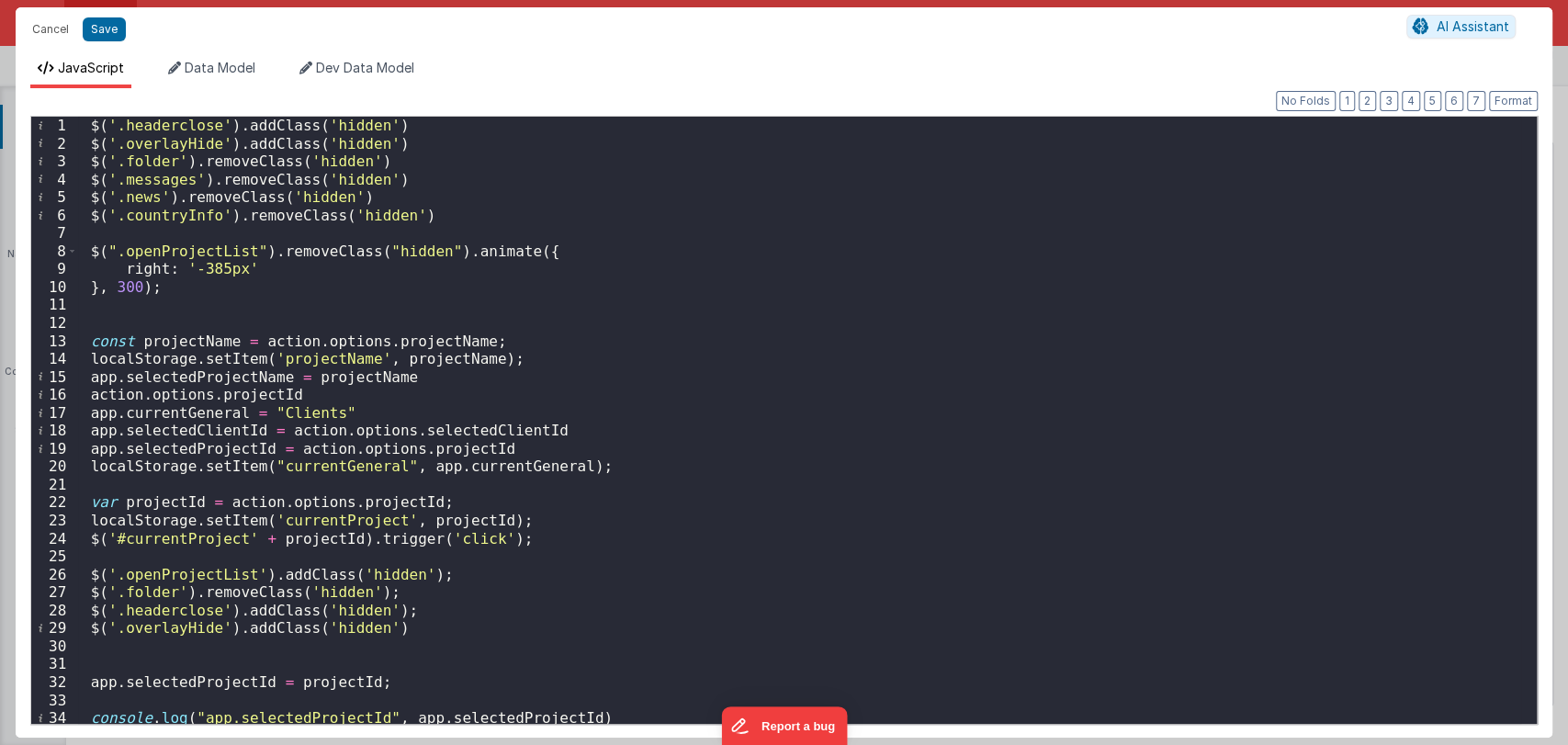
scroll to position [0, 0]
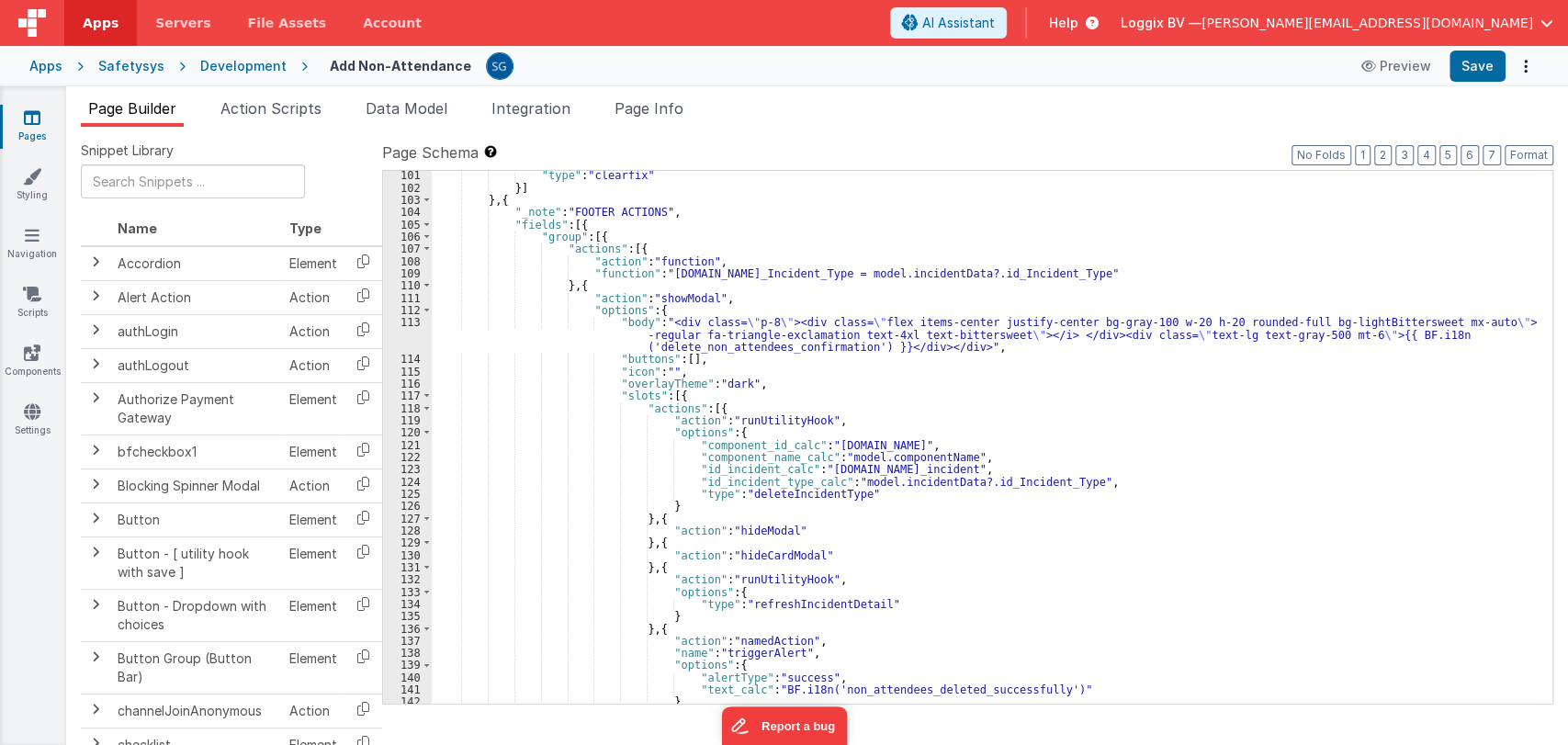
scroll to position [1263, 0]
